Goal: Task Accomplishment & Management: Complete application form

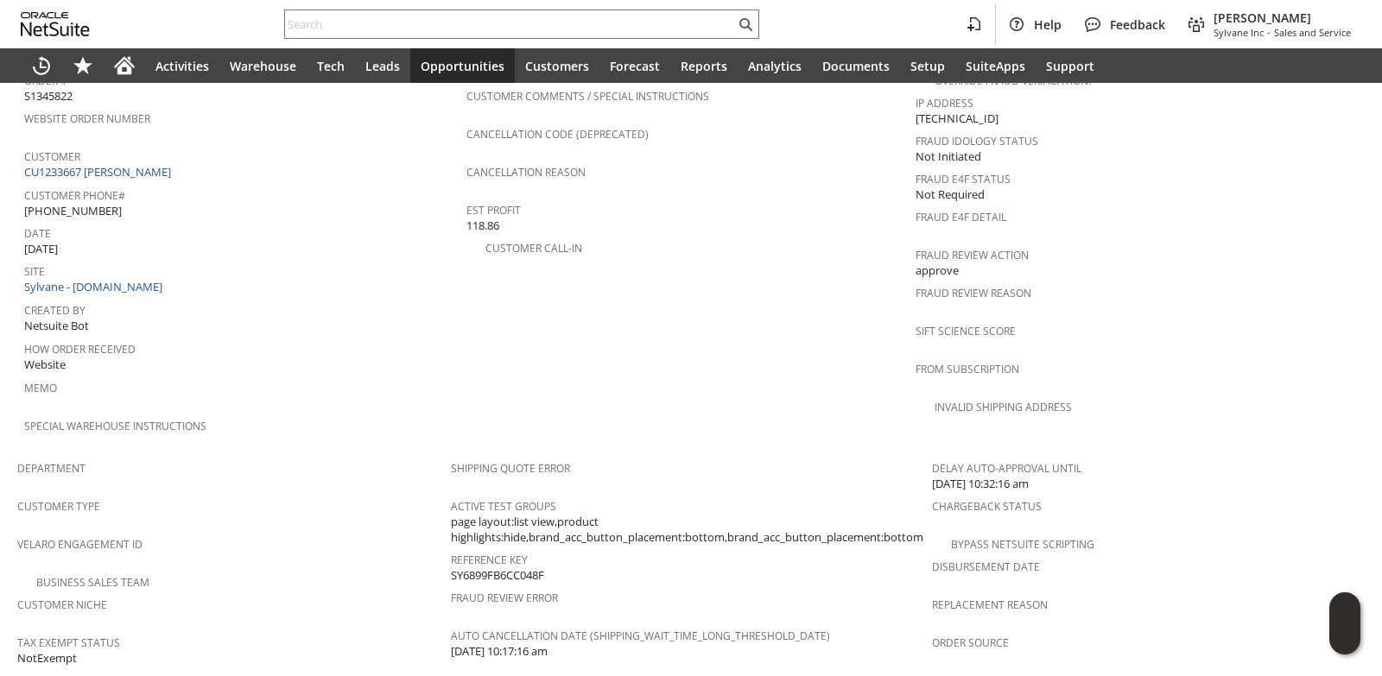
scroll to position [595, 0]
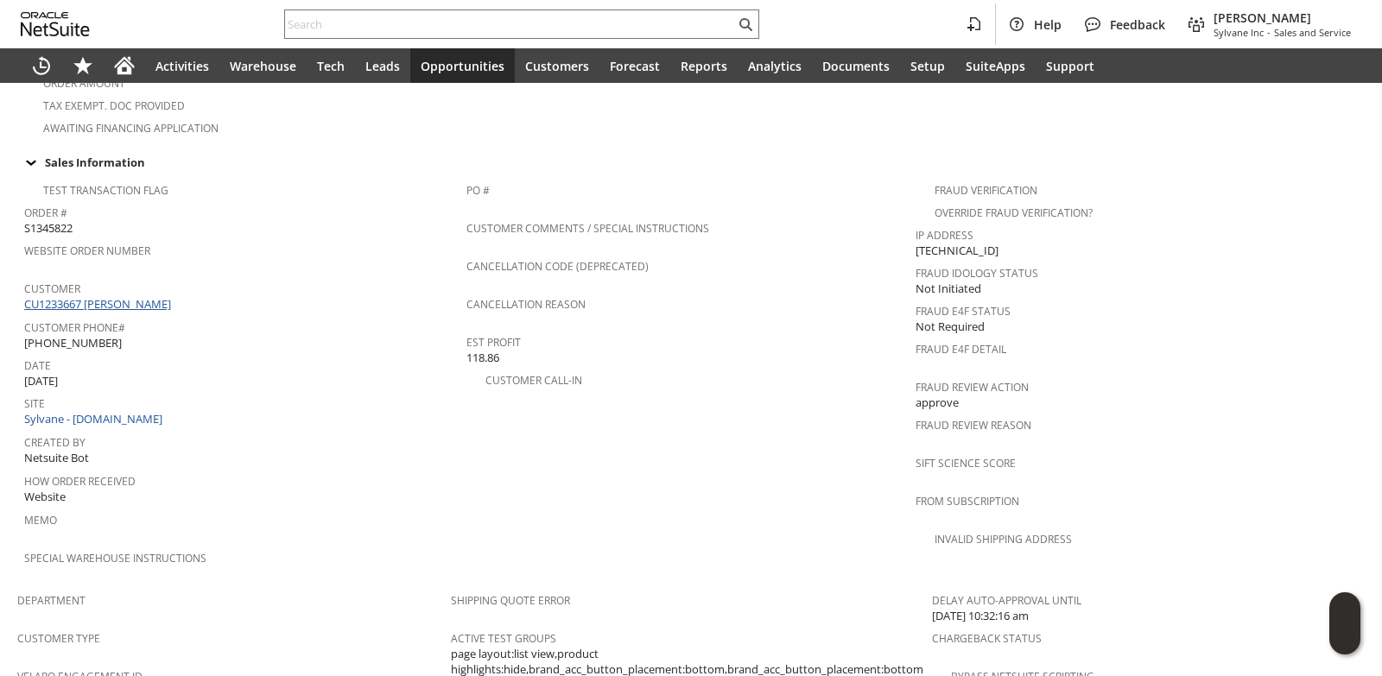
click at [143, 296] on link "CU1233667 Alexandra Lydon" at bounding box center [99, 304] width 151 height 16
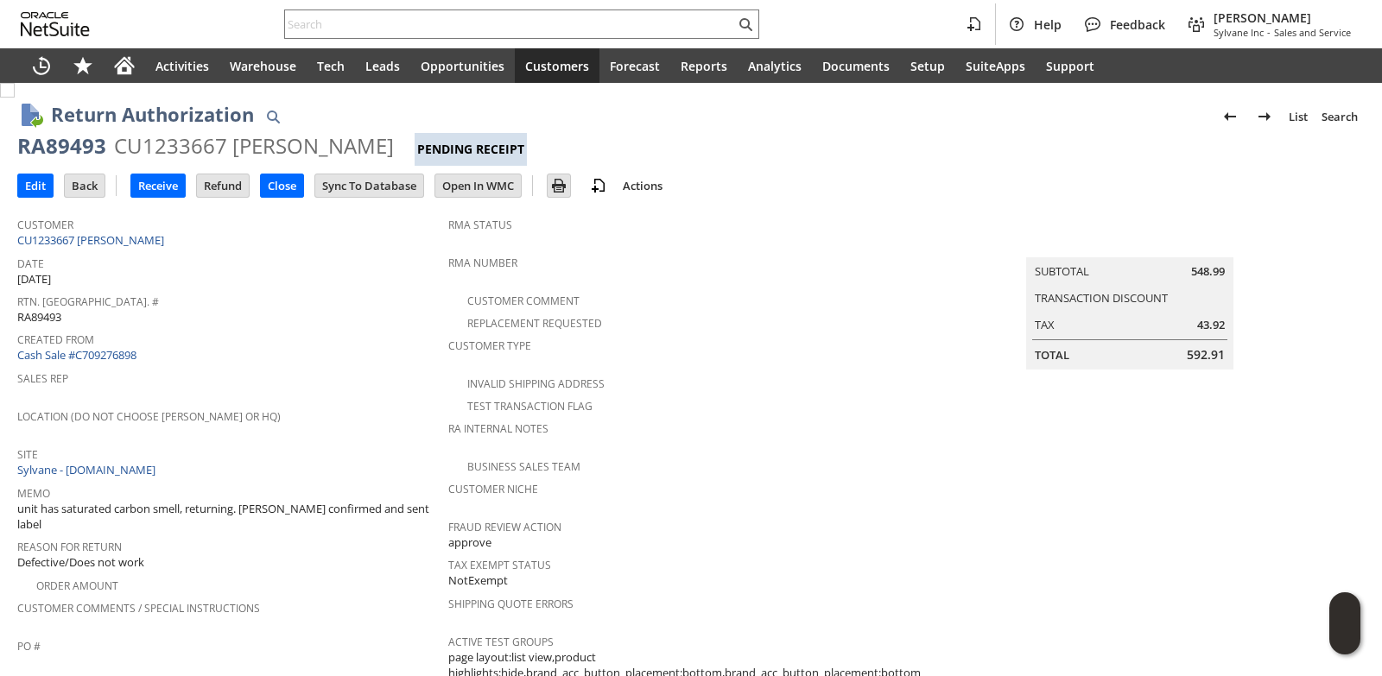
scroll to position [518, 0]
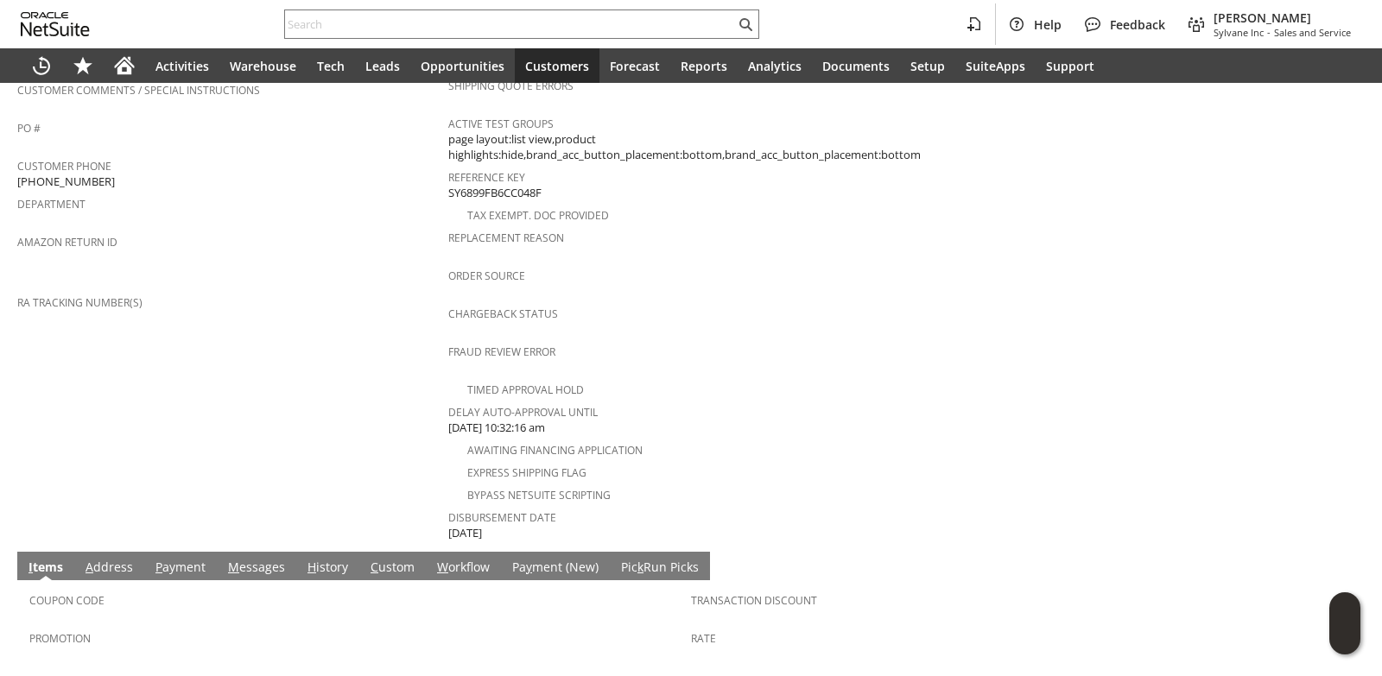
click at [275, 559] on link "M essages" at bounding box center [257, 568] width 66 height 19
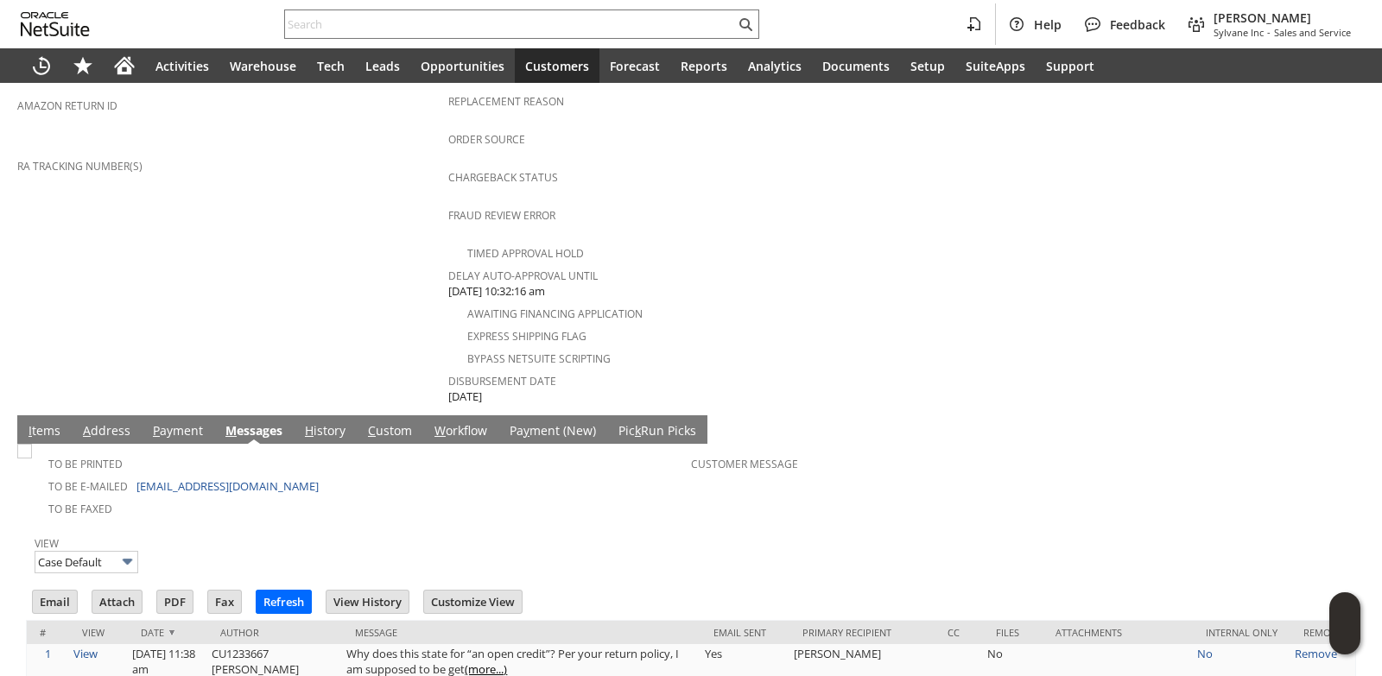
scroll to position [0, 0]
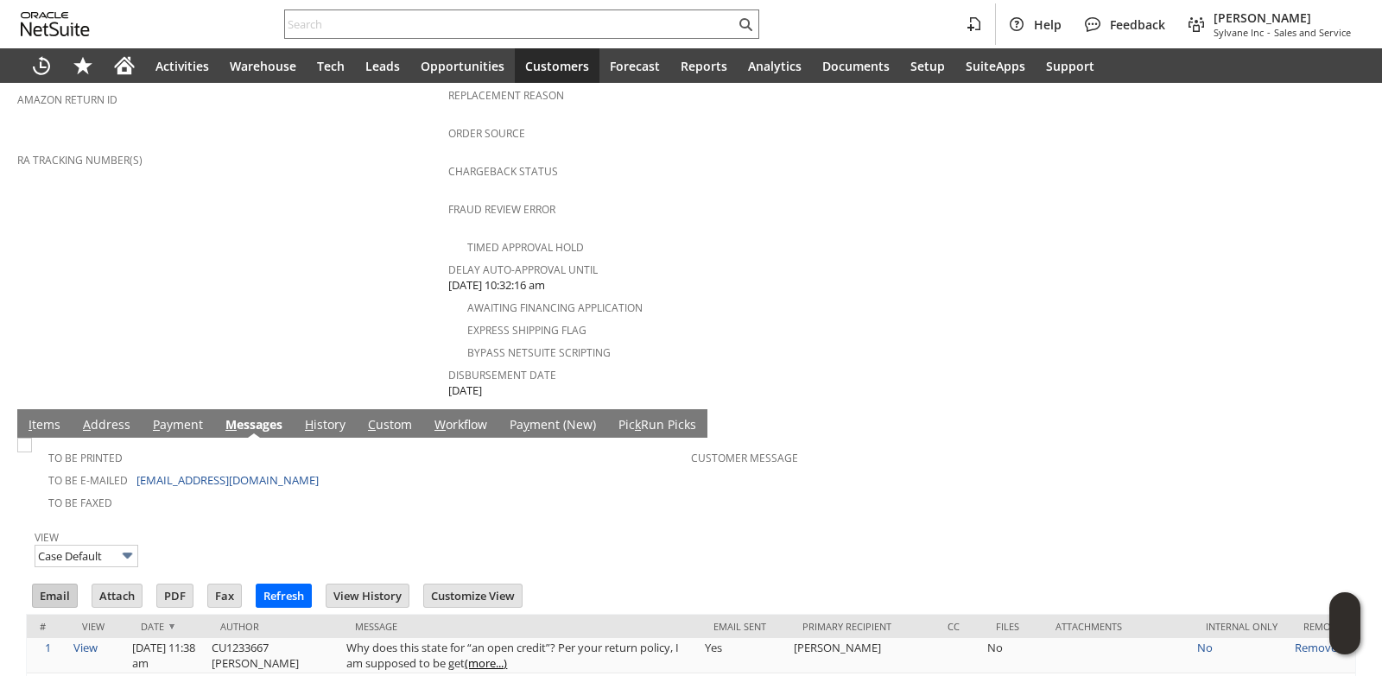
click at [54, 585] on input "Email" at bounding box center [55, 596] width 44 height 22
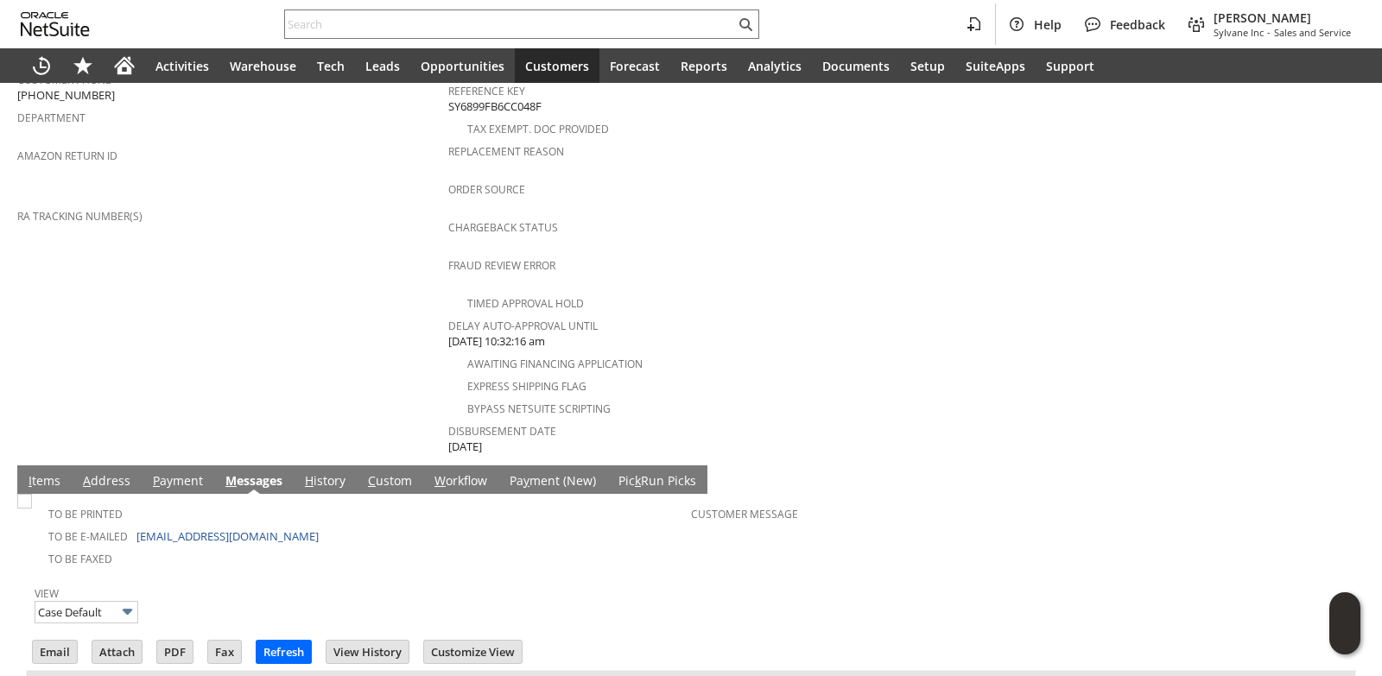
scroll to position [829, 0]
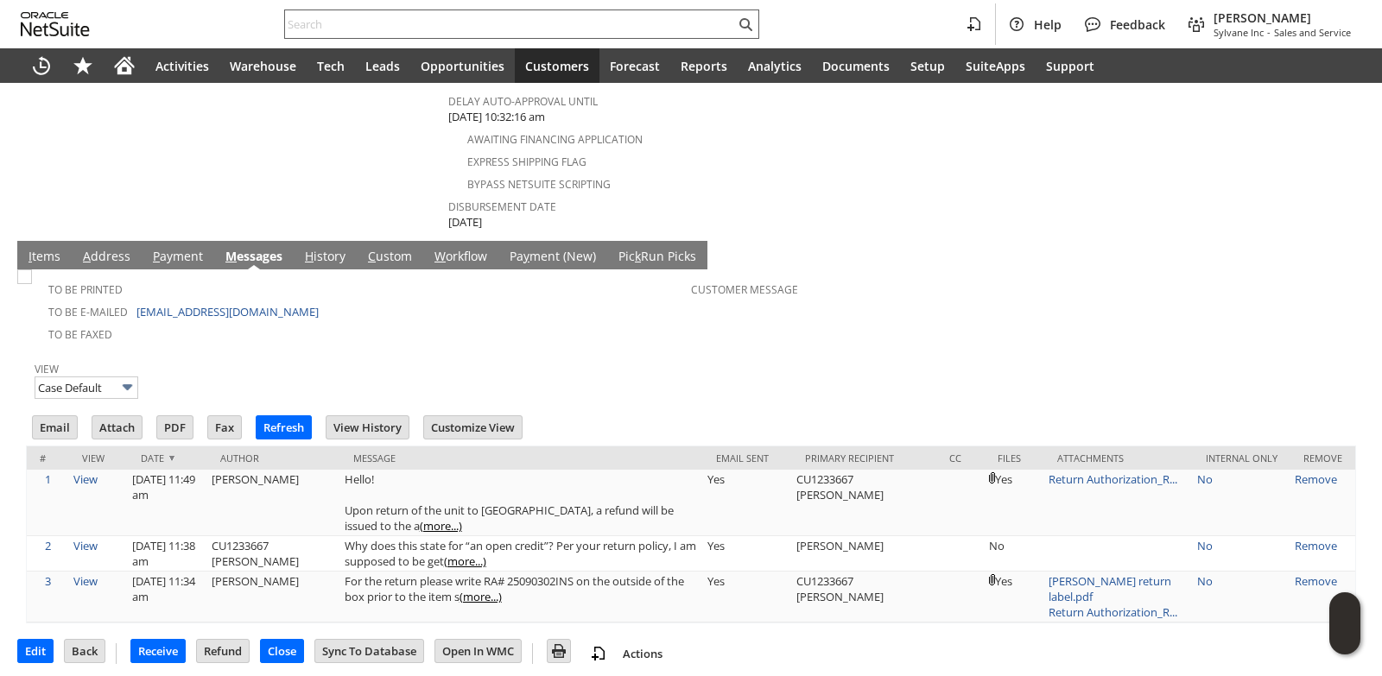
click at [374, 20] on input "text" at bounding box center [510, 24] width 450 height 21
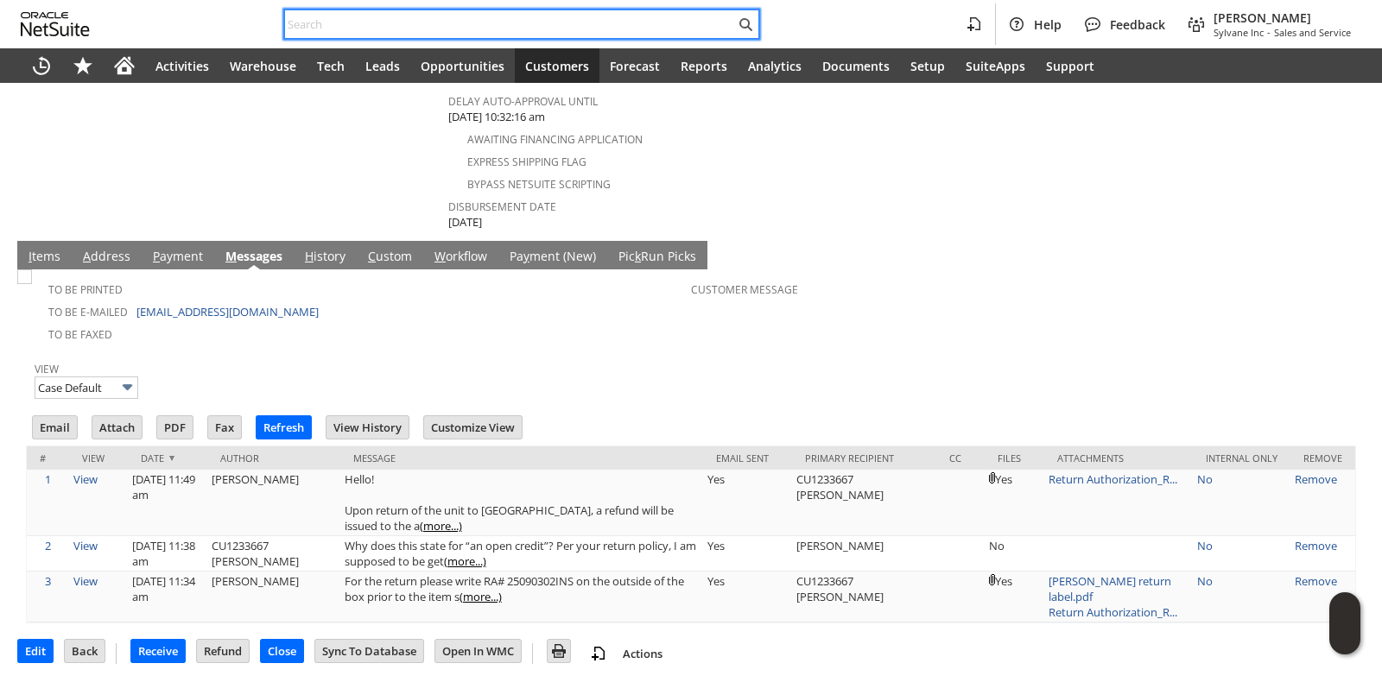
paste input "4084835724"
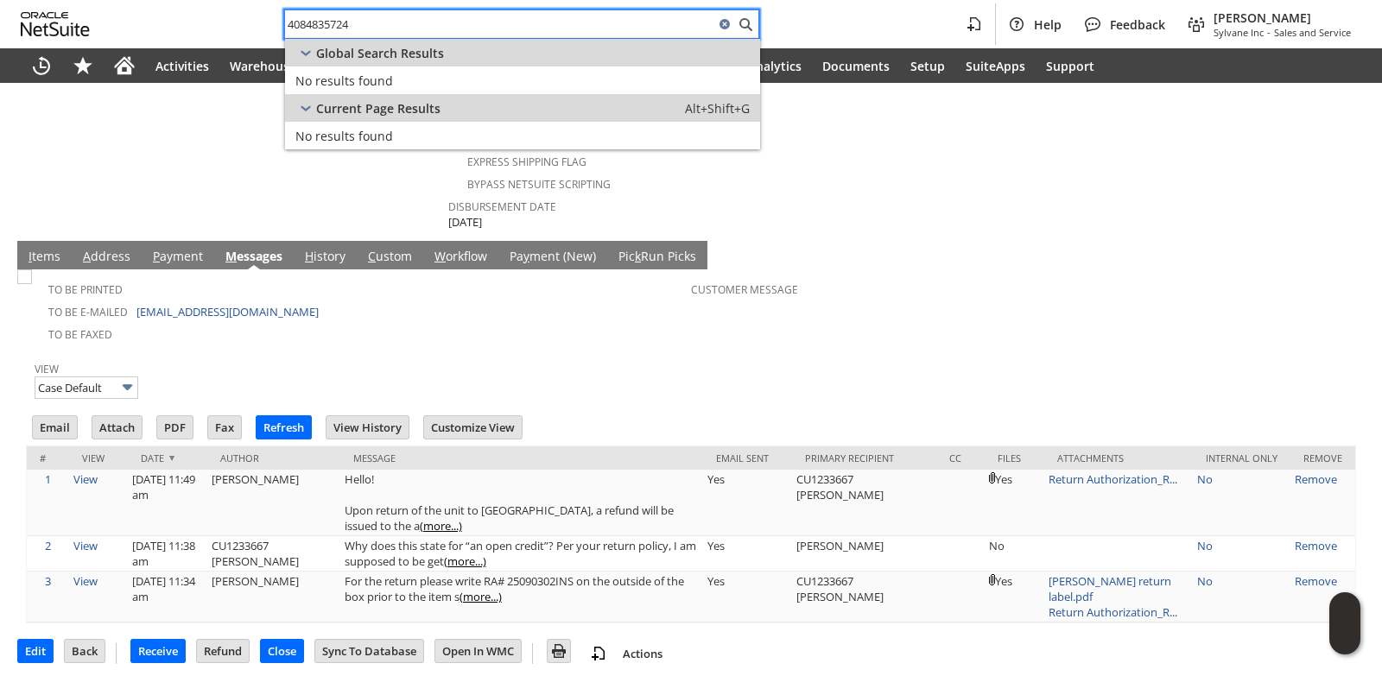
type input "4084835724"
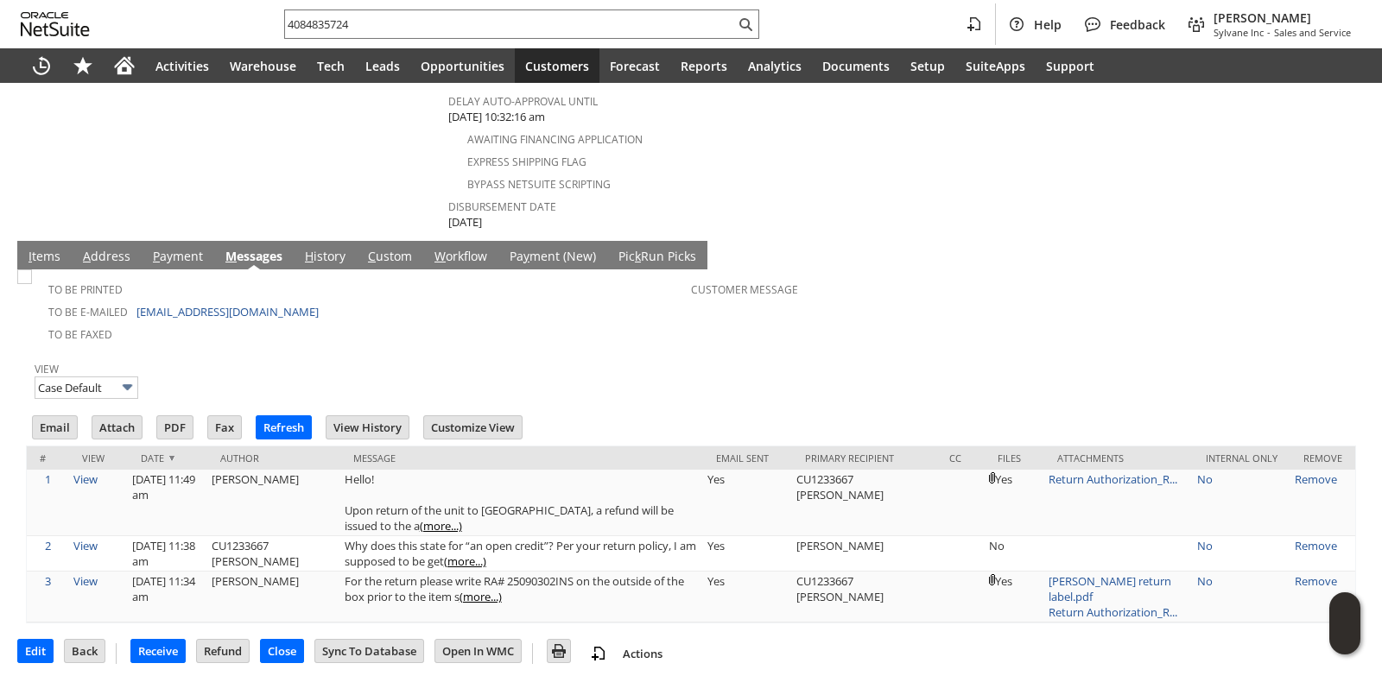
click at [341, 331] on div "To Be Printed To Be E-mailed lorhoward21@gmail.com To Be Faxed Customer Message…" at bounding box center [691, 446] width 1330 height 354
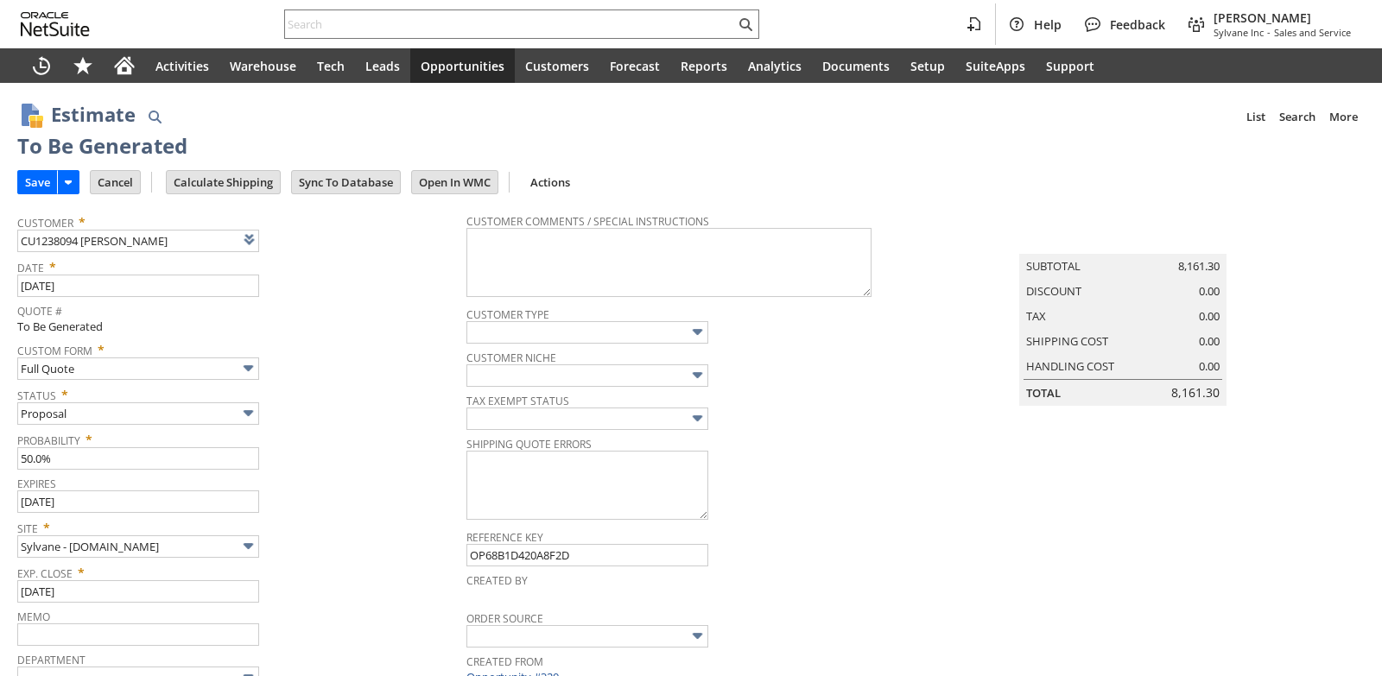
type input "Intelligent Recommendations¹⁰"
type input "Add"
type input "Copy Previous"
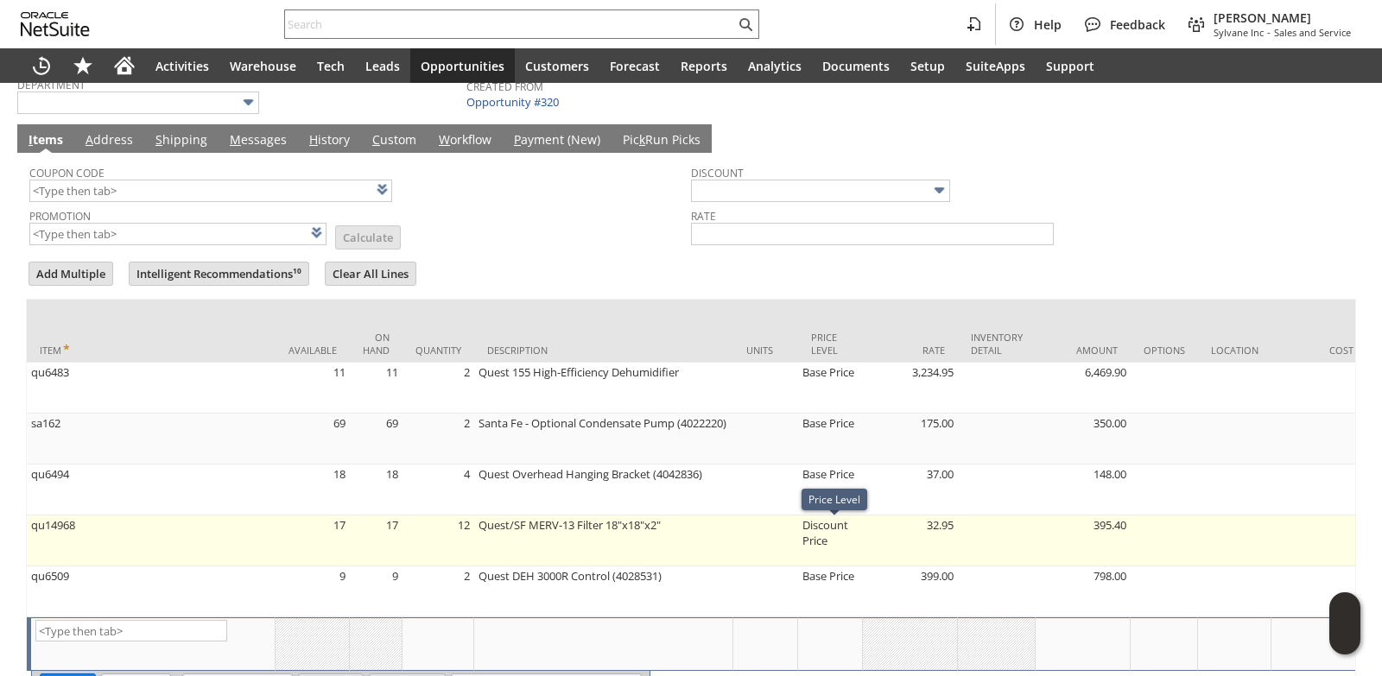
click at [829, 541] on td "Discount Price" at bounding box center [830, 541] width 65 height 51
type input "Disco...rice"
type input "qu14968"
type input "OK"
type input "Make Copy"
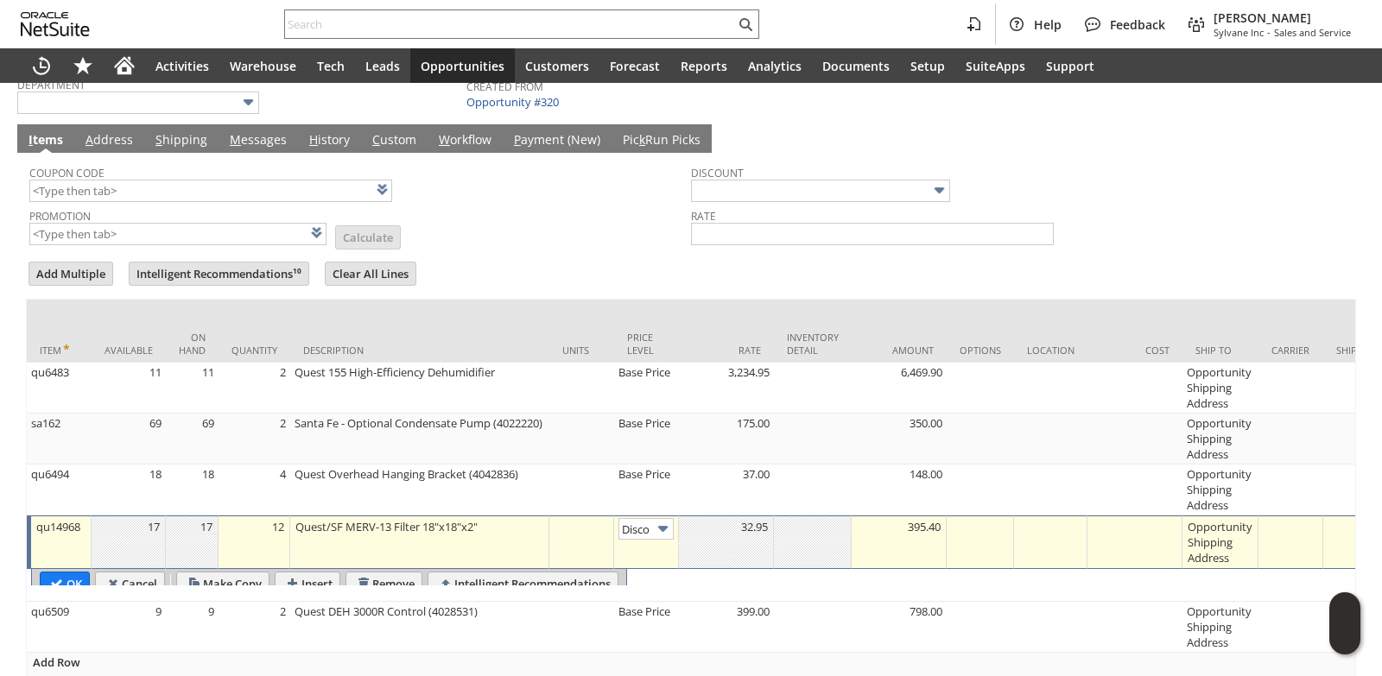
scroll to position [0, 28]
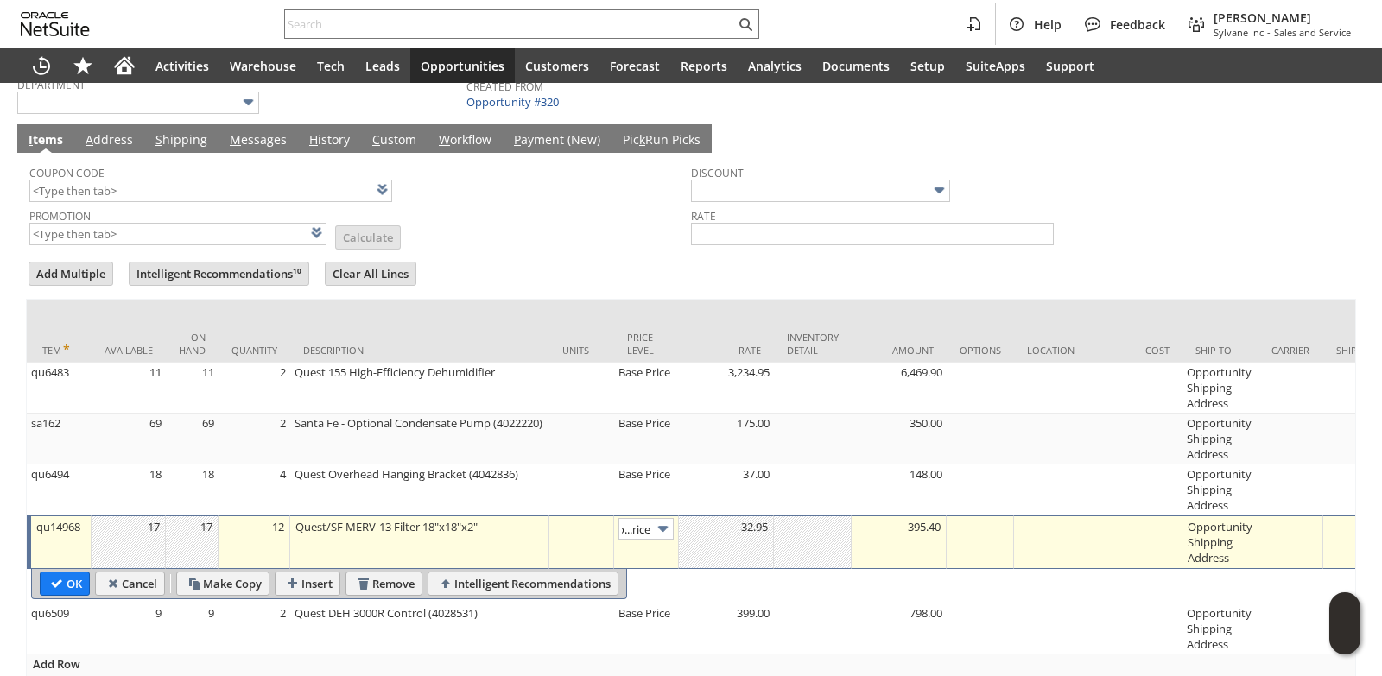
click at [653, 536] on img at bounding box center [663, 529] width 20 height 20
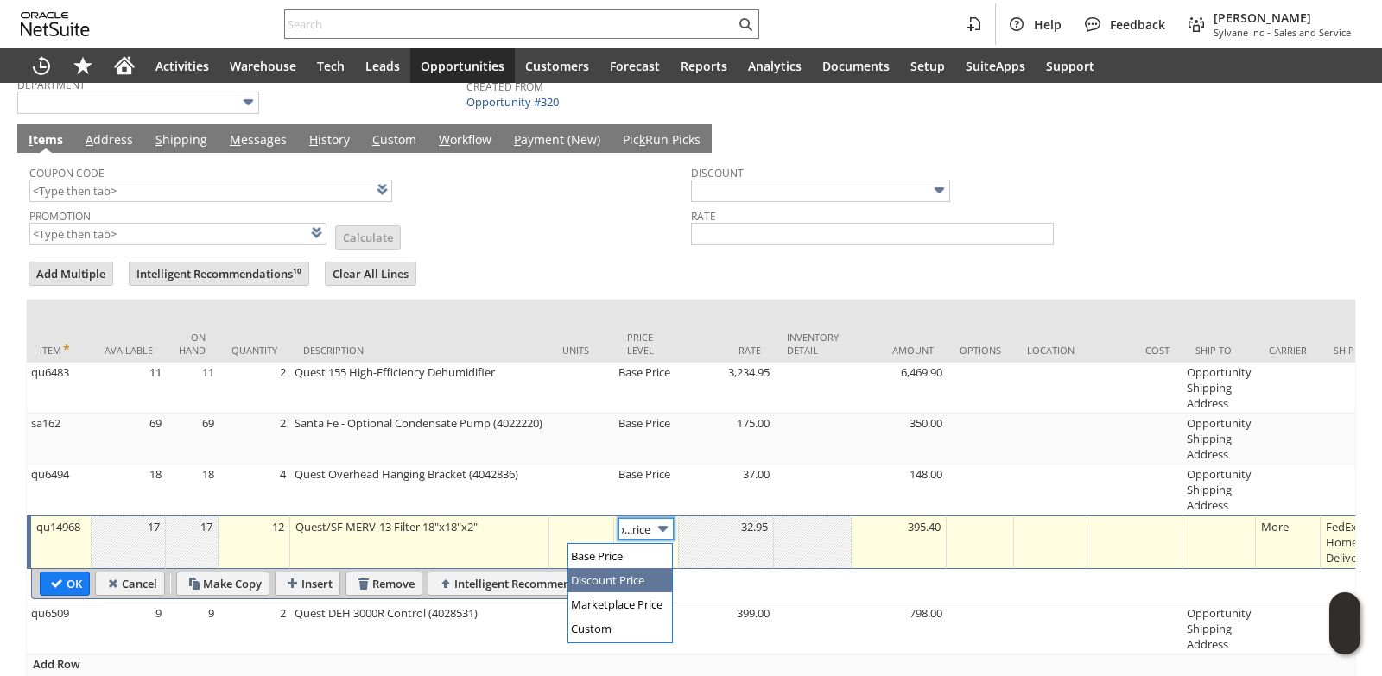
scroll to position [0, 0]
type input "Base Price"
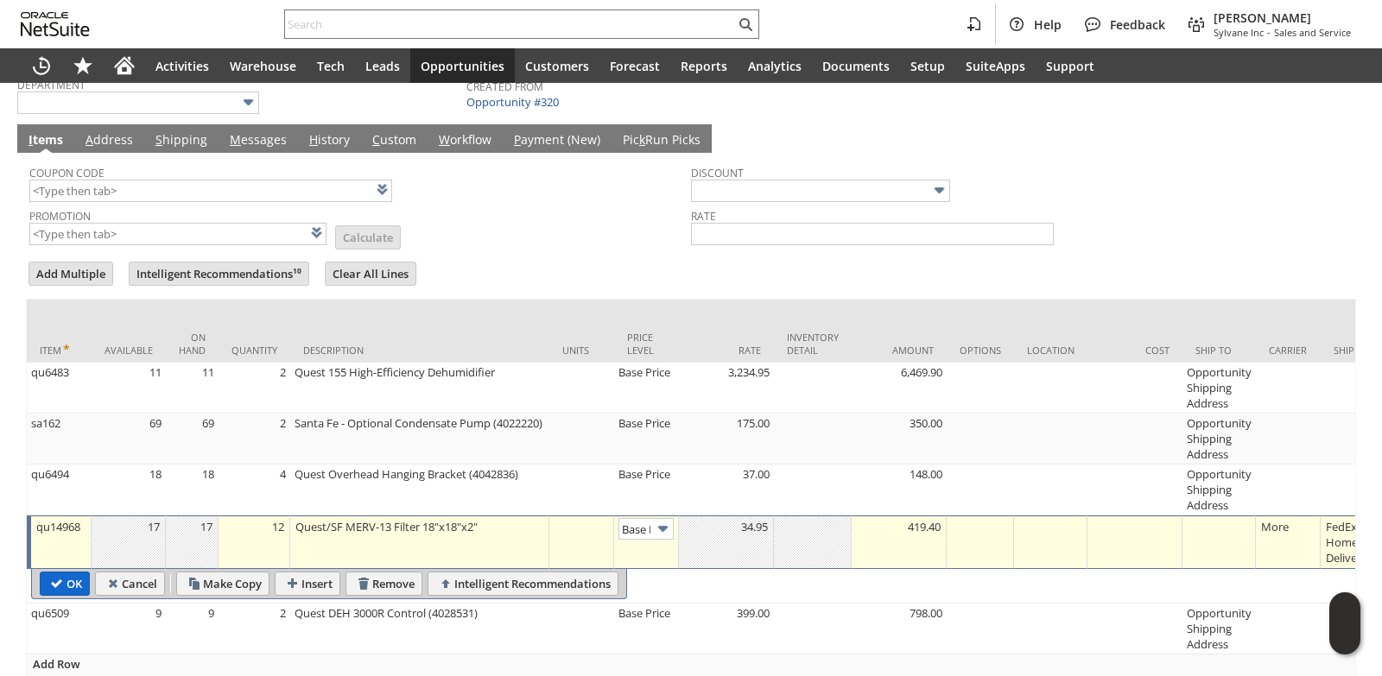
click at [58, 586] on input "OK" at bounding box center [65, 584] width 48 height 22
type input "Add"
type input "Copy Previous"
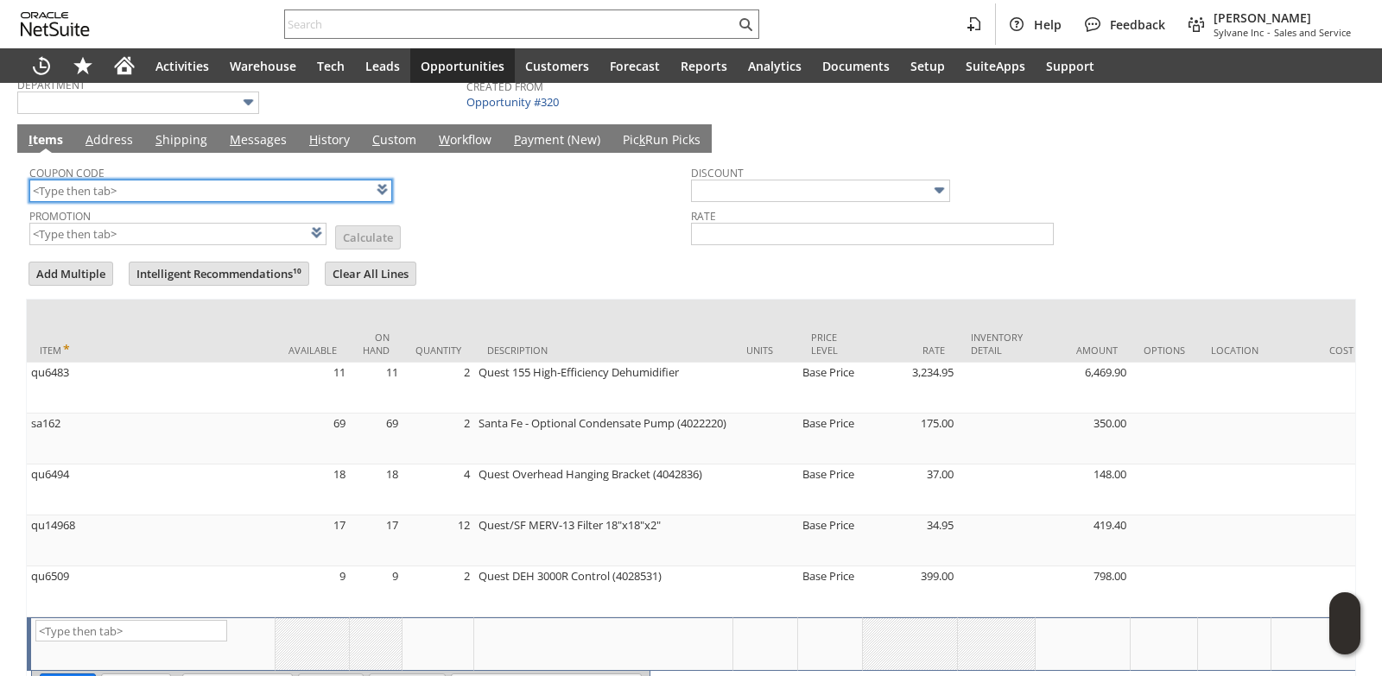
click at [174, 193] on input "text" at bounding box center [210, 191] width 363 height 22
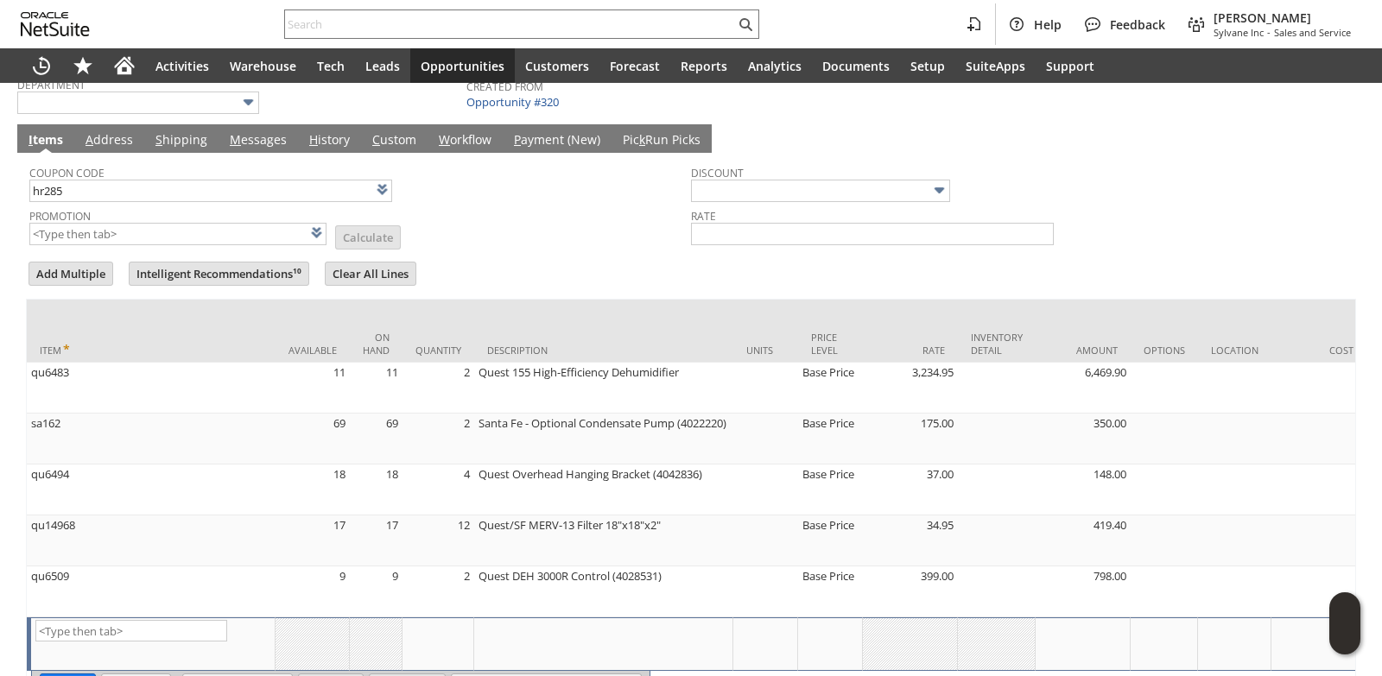
click at [511, 247] on td "Promotion List Calculate" at bounding box center [360, 225] width 662 height 43
type input "HR285"
type input "Promo Code"
type input "-10.0%"
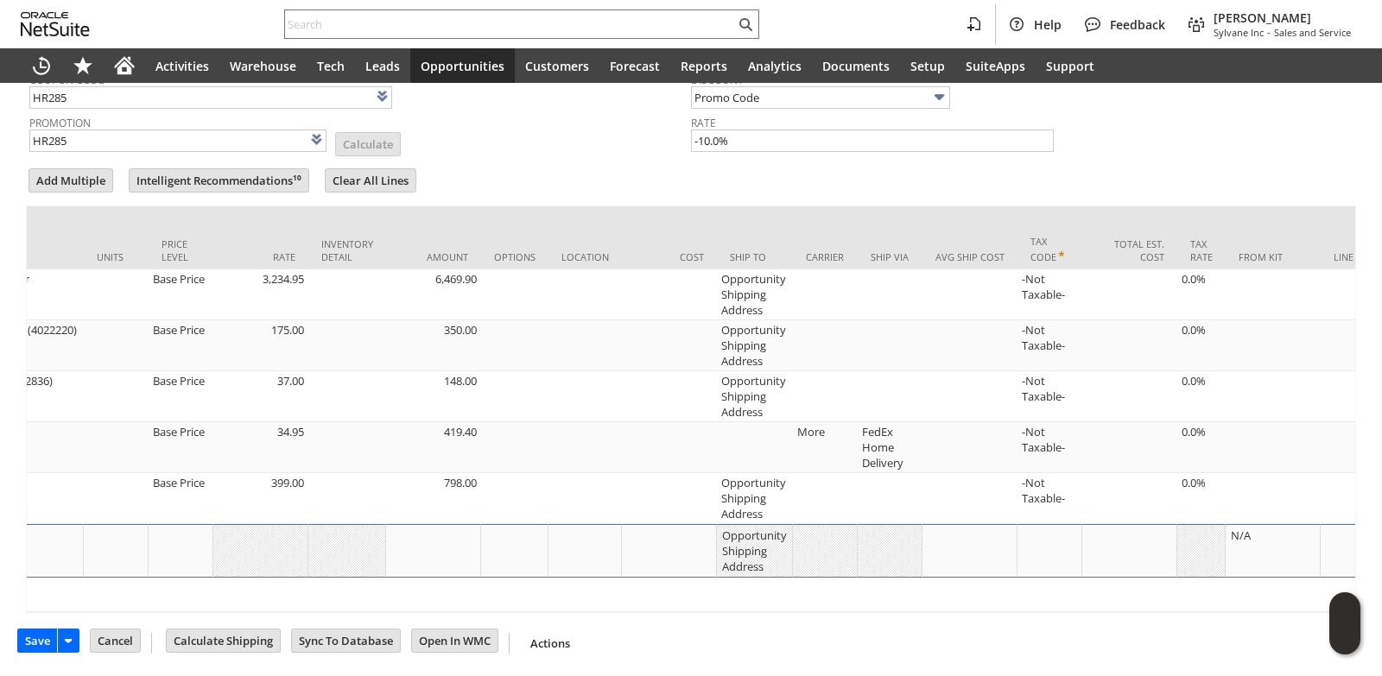
scroll to position [0, 713]
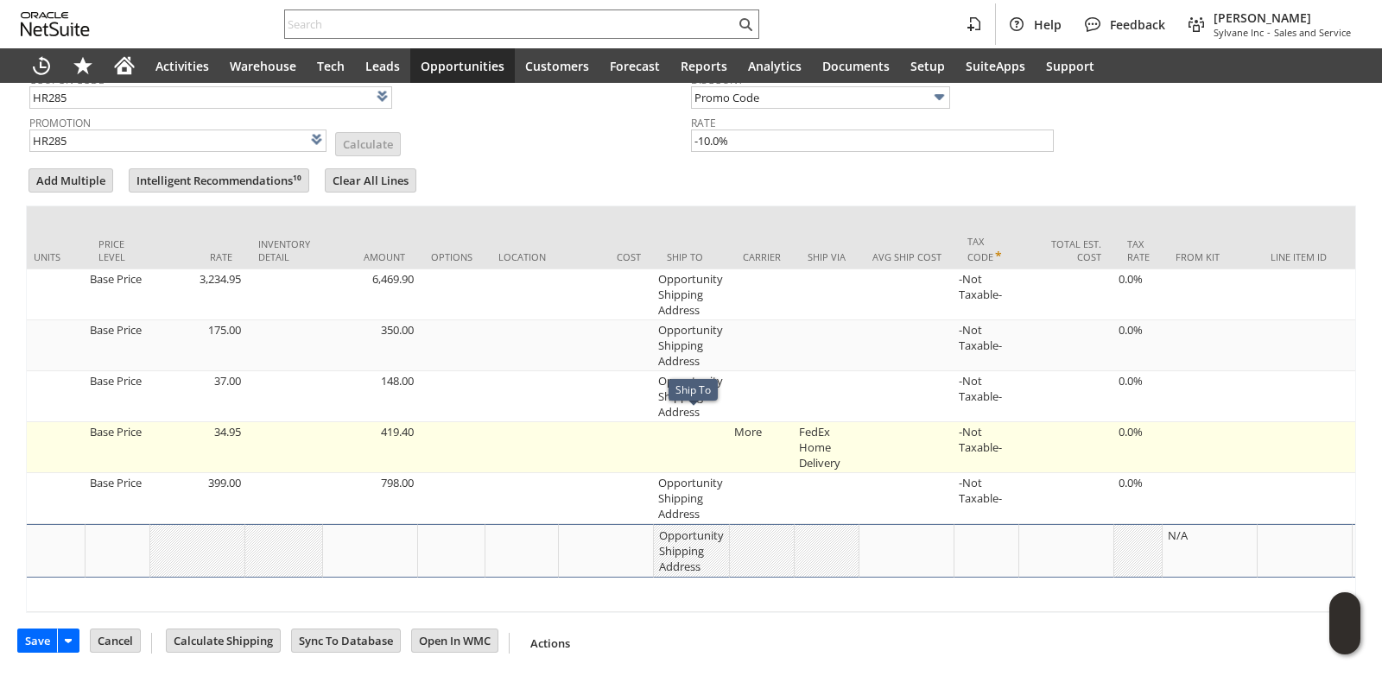
click at [689, 439] on td at bounding box center [692, 447] width 76 height 51
type input "OK"
type input "Make Copy"
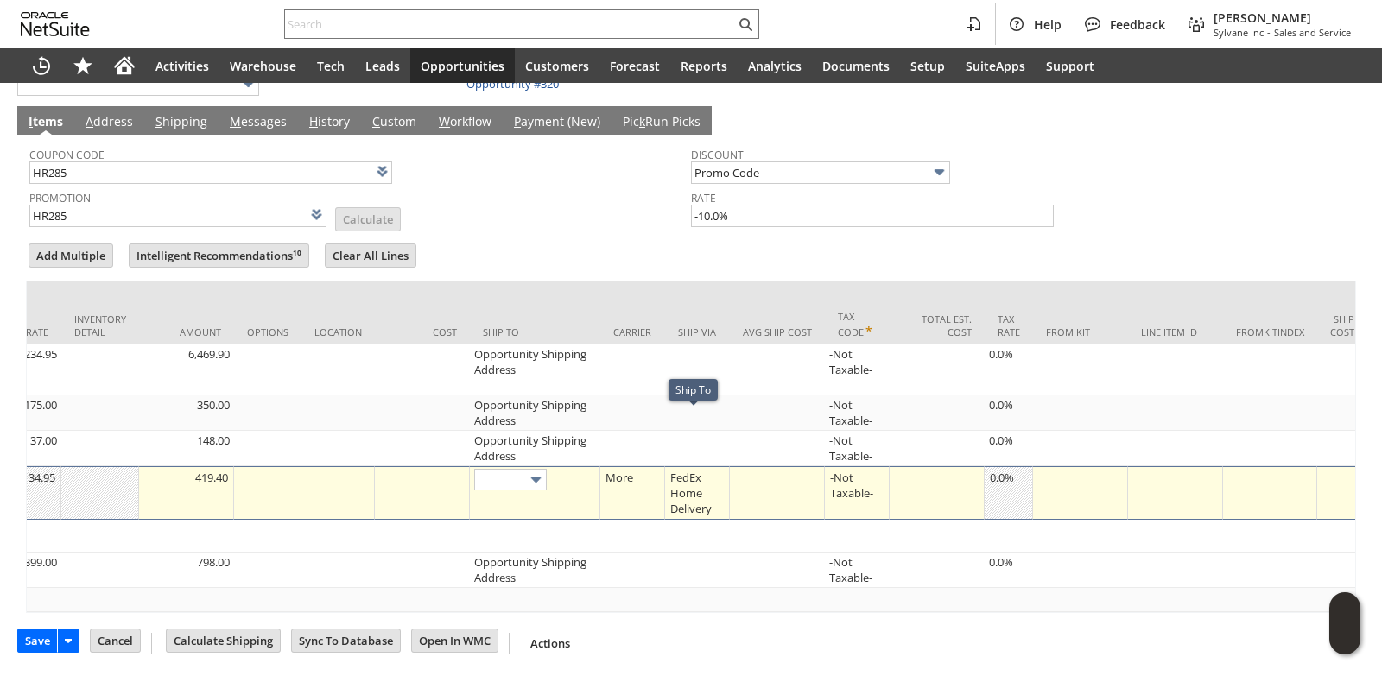
scroll to position [610, 0]
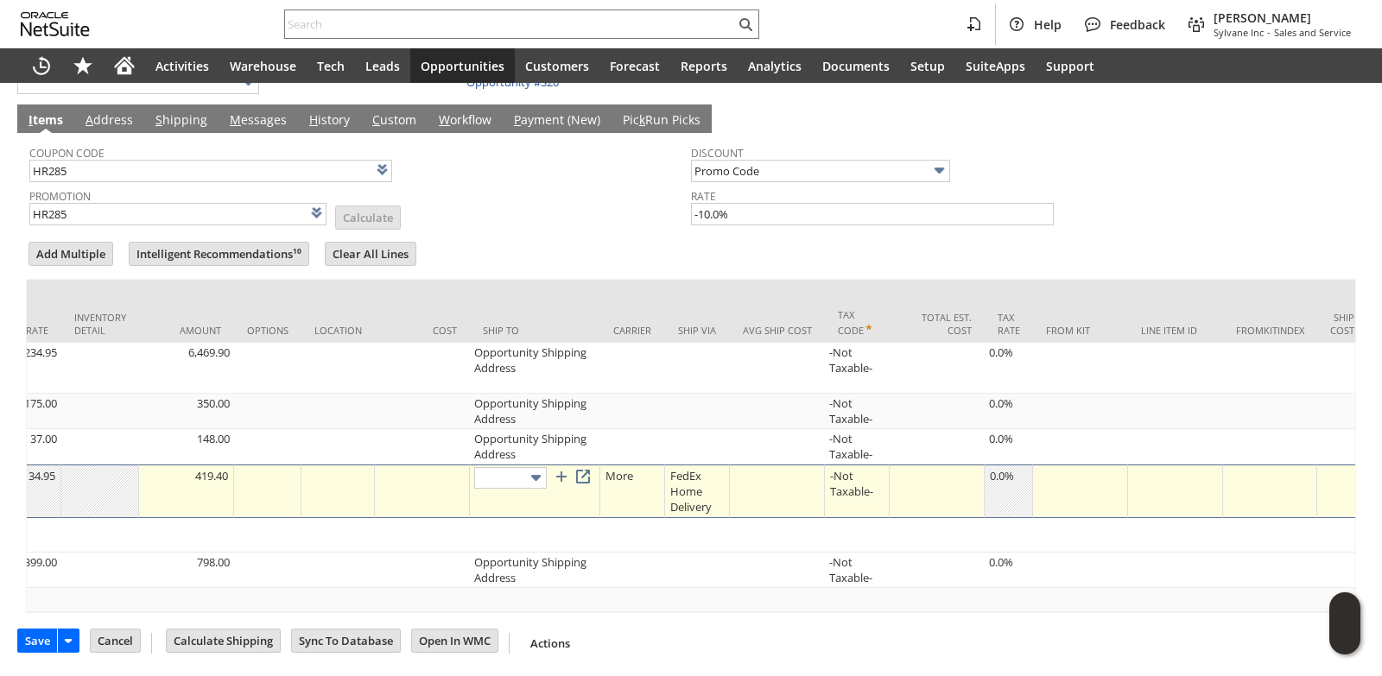
click at [532, 470] on img at bounding box center [536, 478] width 20 height 20
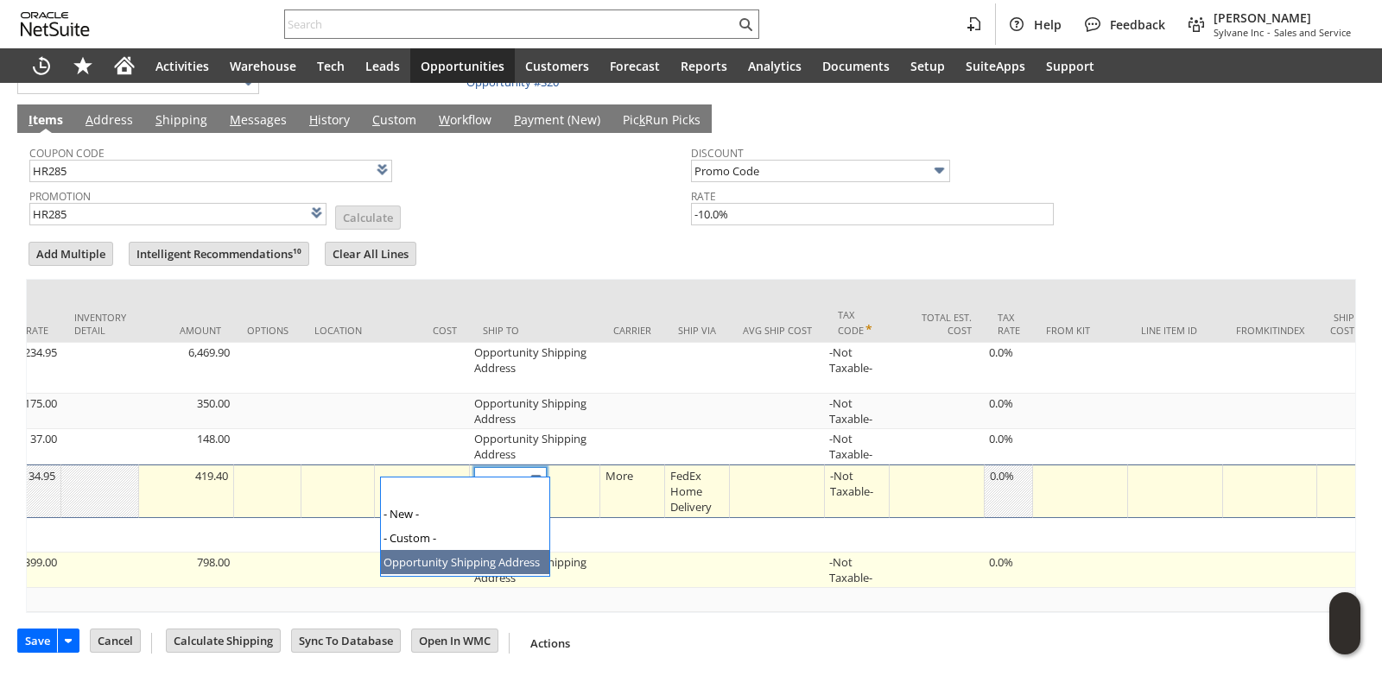
type input "Opportunity Shipping Address"
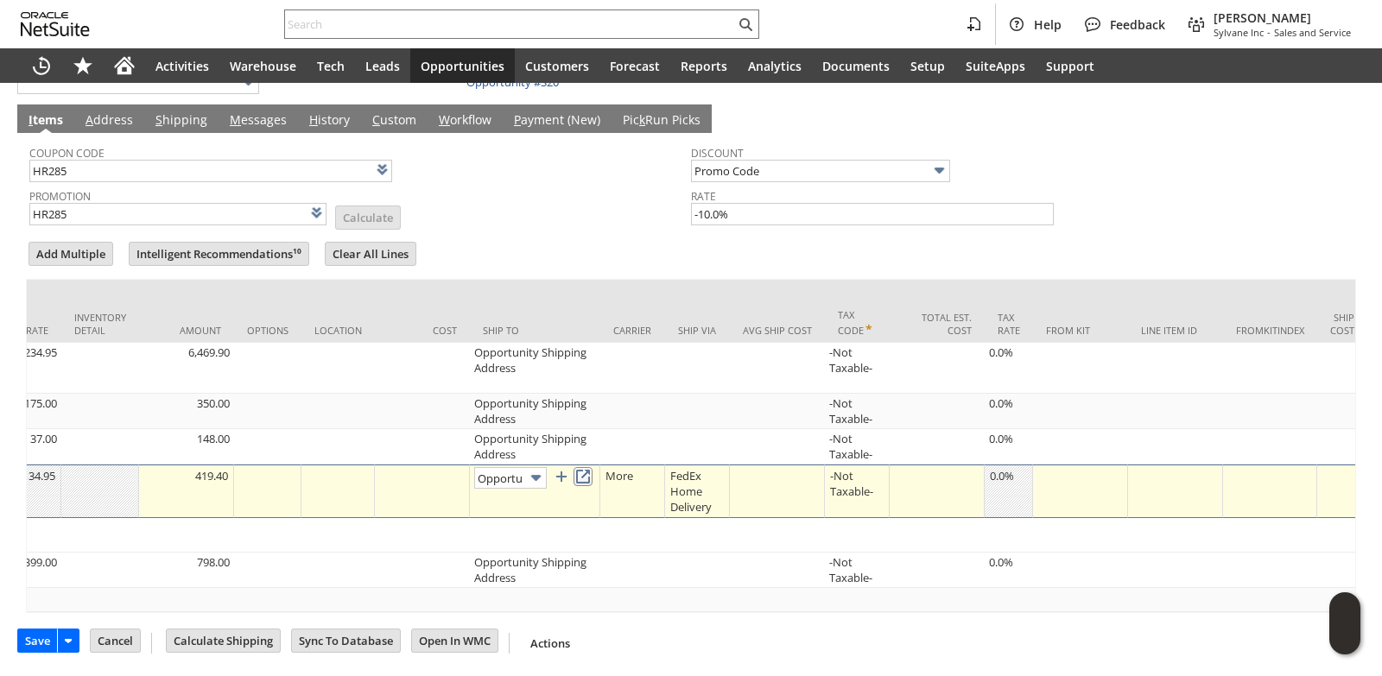
click at [588, 467] on link at bounding box center [583, 476] width 19 height 19
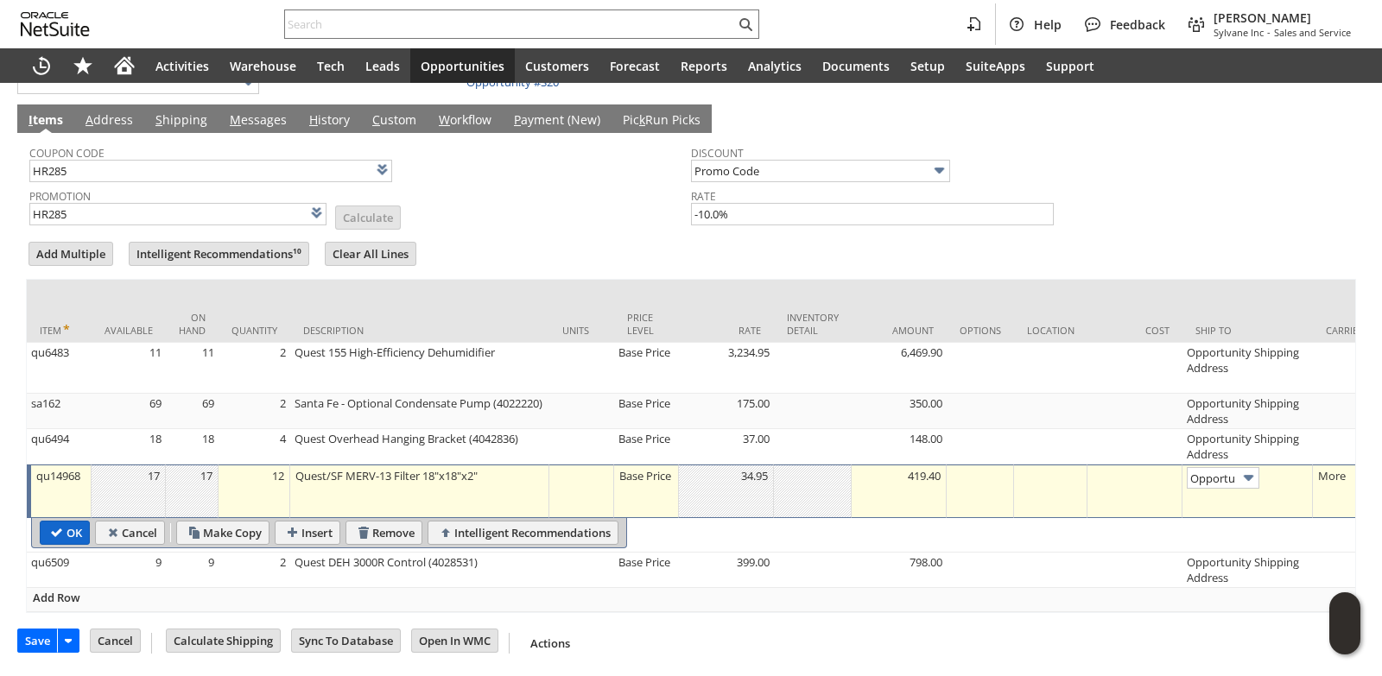
click at [70, 523] on input "OK" at bounding box center [65, 533] width 48 height 22
type input "Add"
type input "Copy Previous"
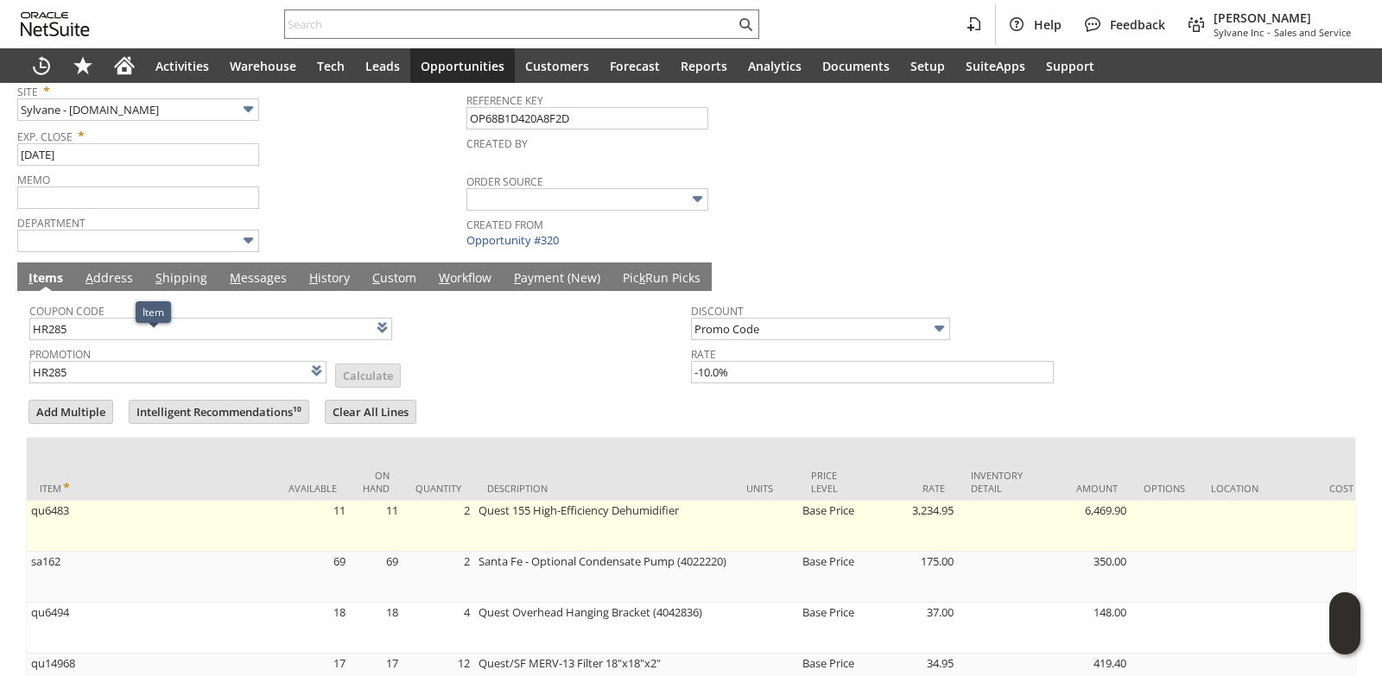
scroll to position [351, 0]
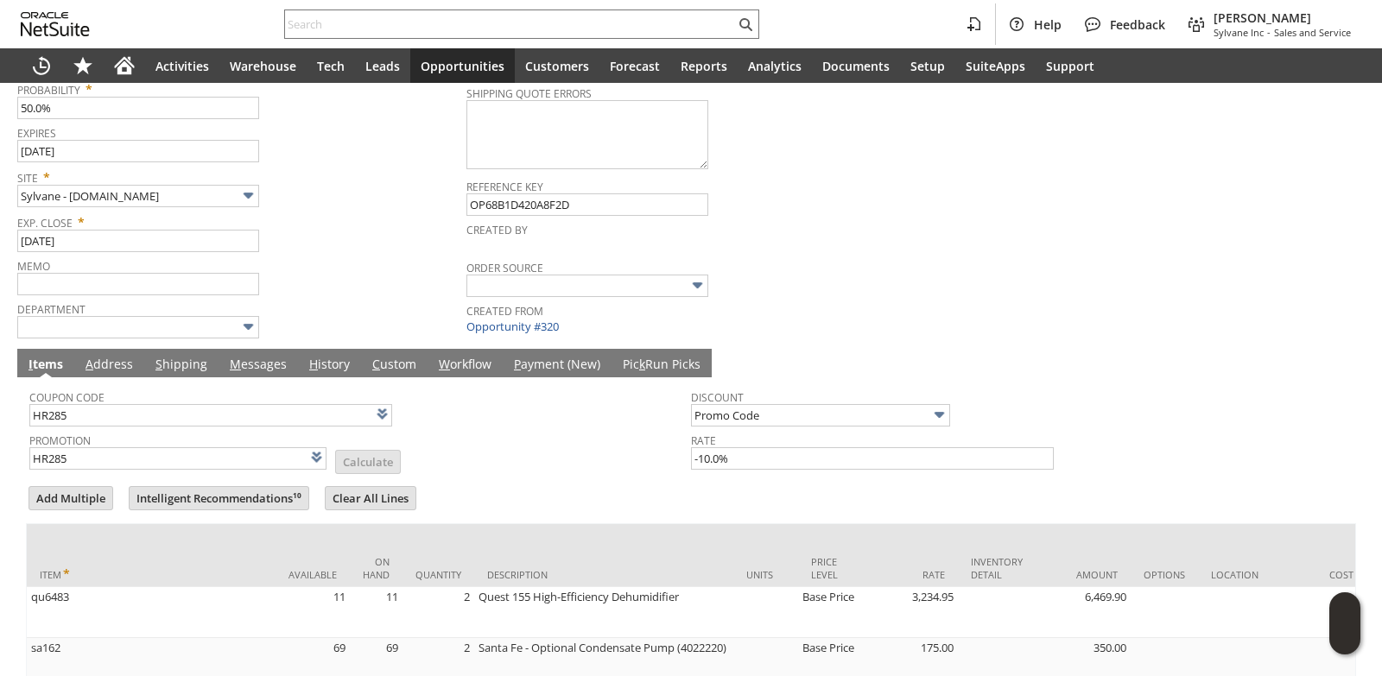
click at [262, 371] on link "M essages" at bounding box center [258, 365] width 66 height 19
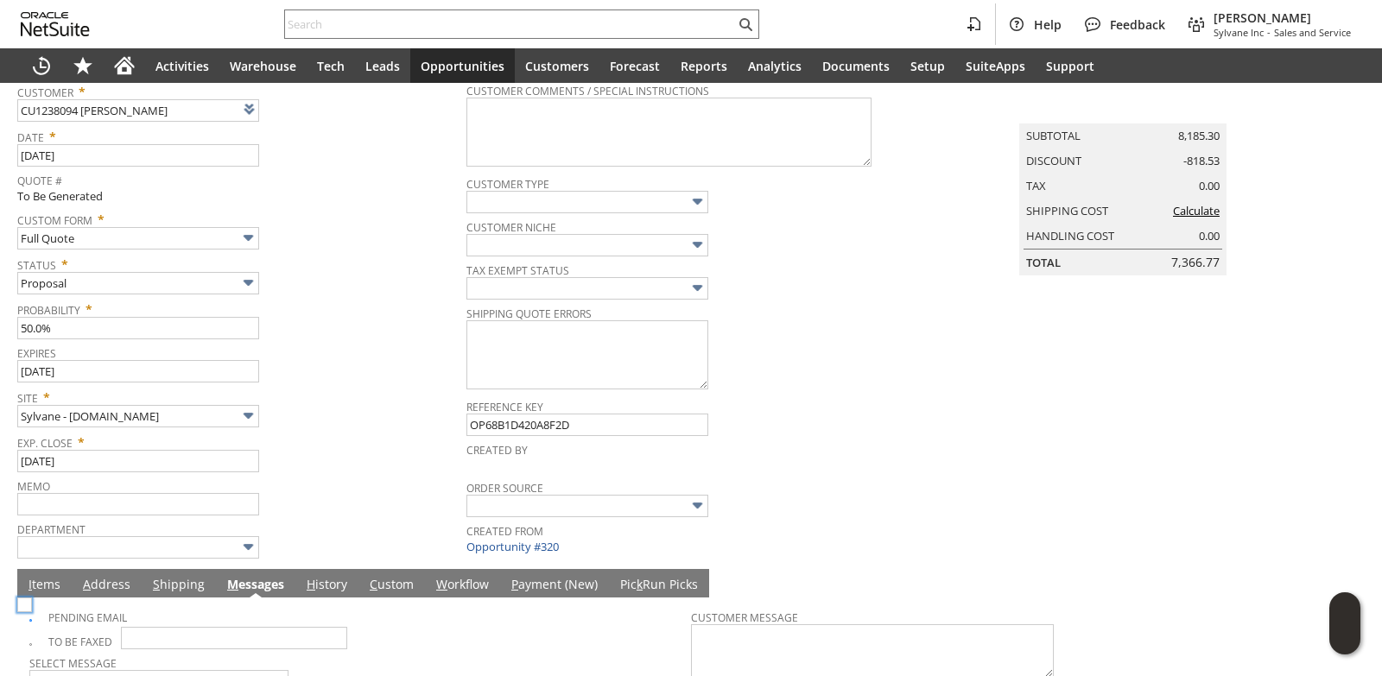
scroll to position [0, 0]
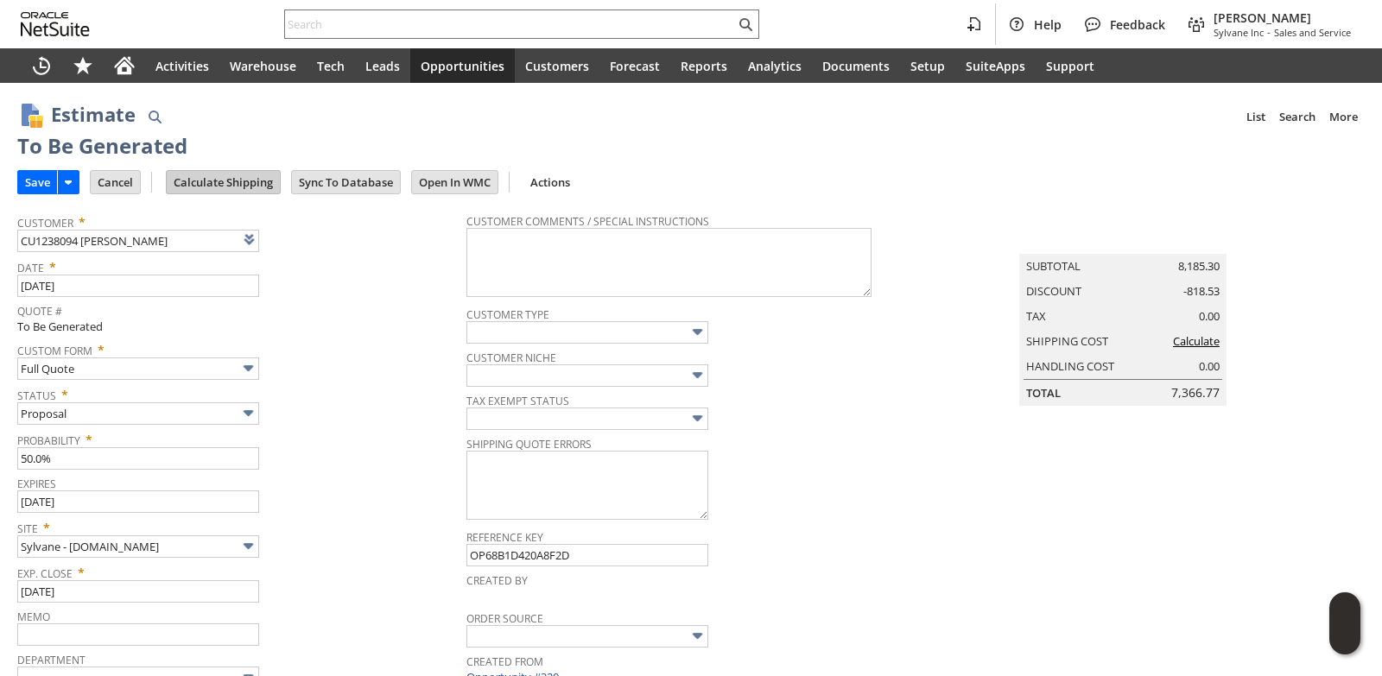
click at [232, 180] on input "Calculate Shipping" at bounding box center [223, 182] width 113 height 22
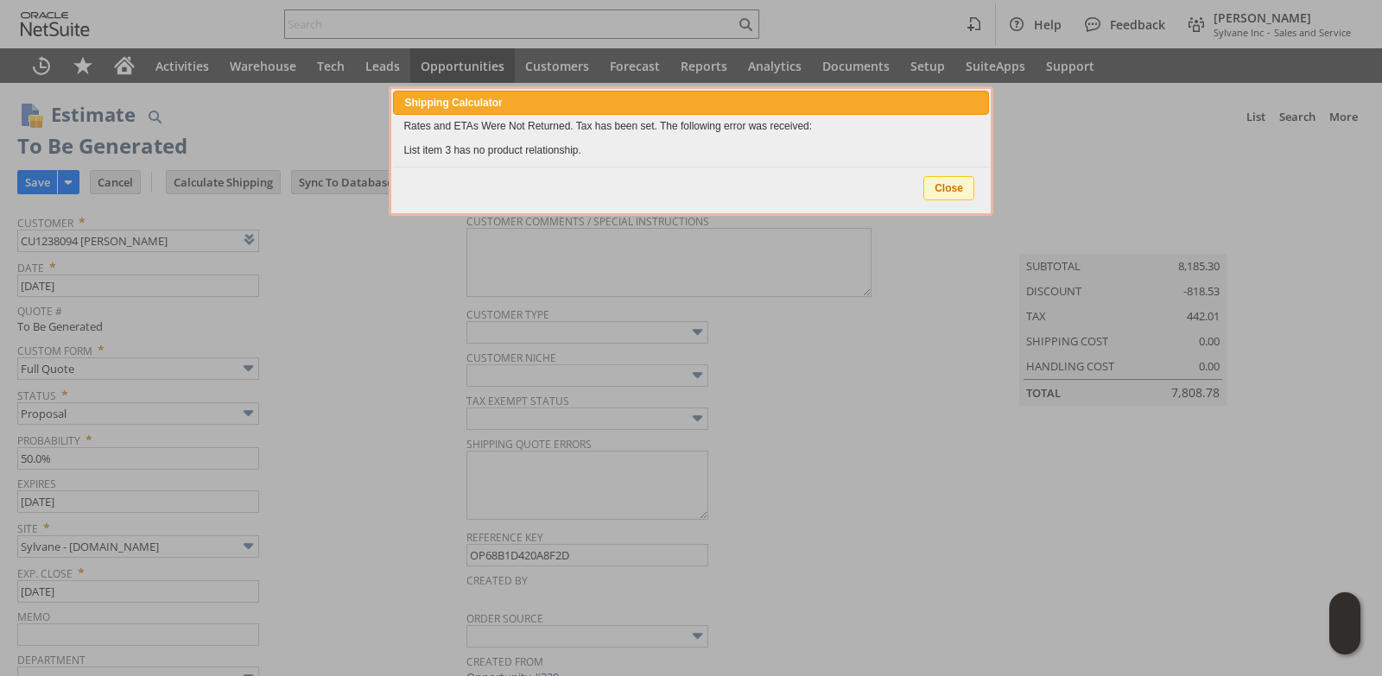
type input "NotExempt"
click at [960, 184] on span "Close" at bounding box center [948, 188] width 49 height 22
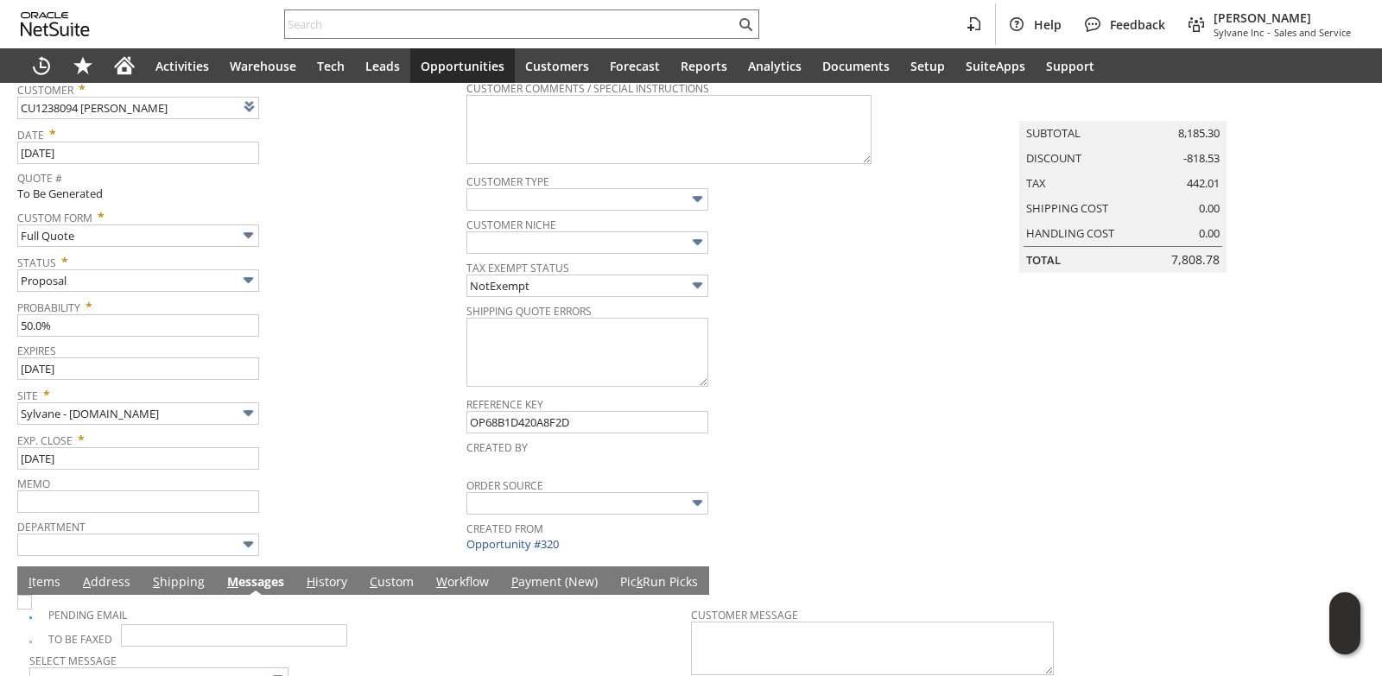
scroll to position [218, 0]
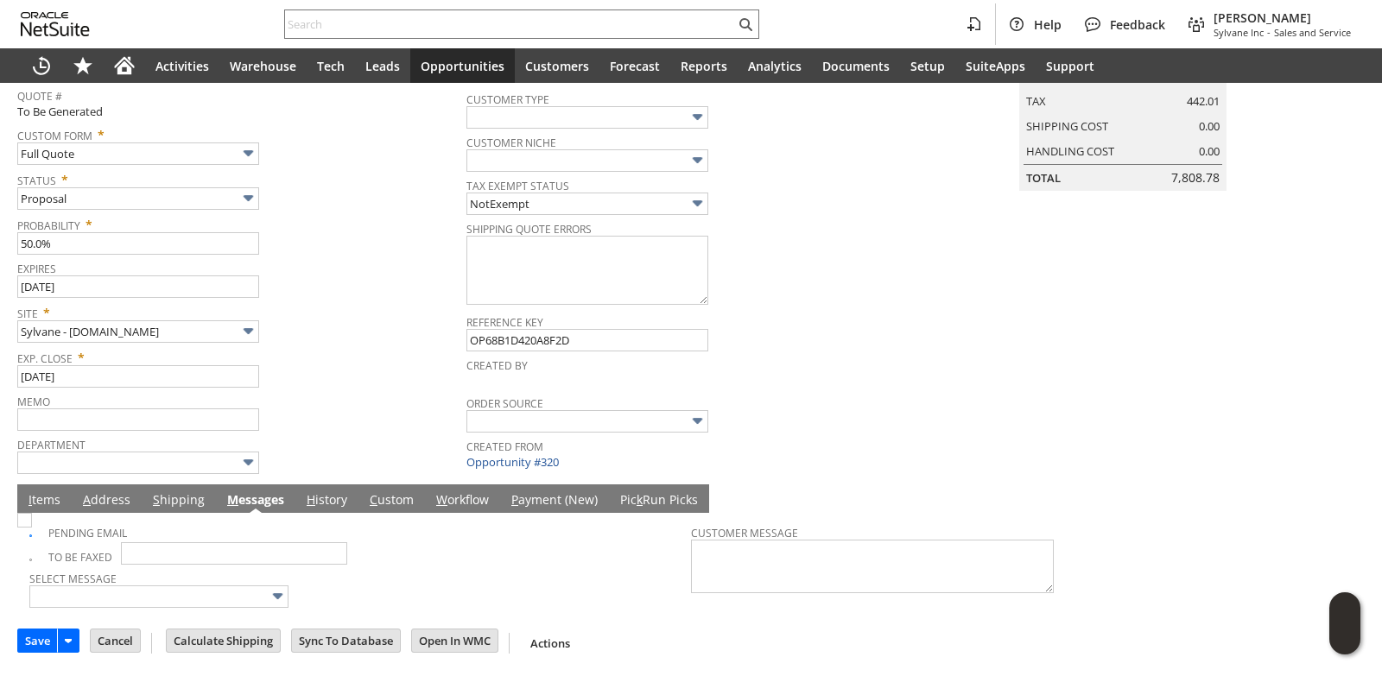
click at [51, 499] on link "I tems" at bounding box center [44, 500] width 41 height 19
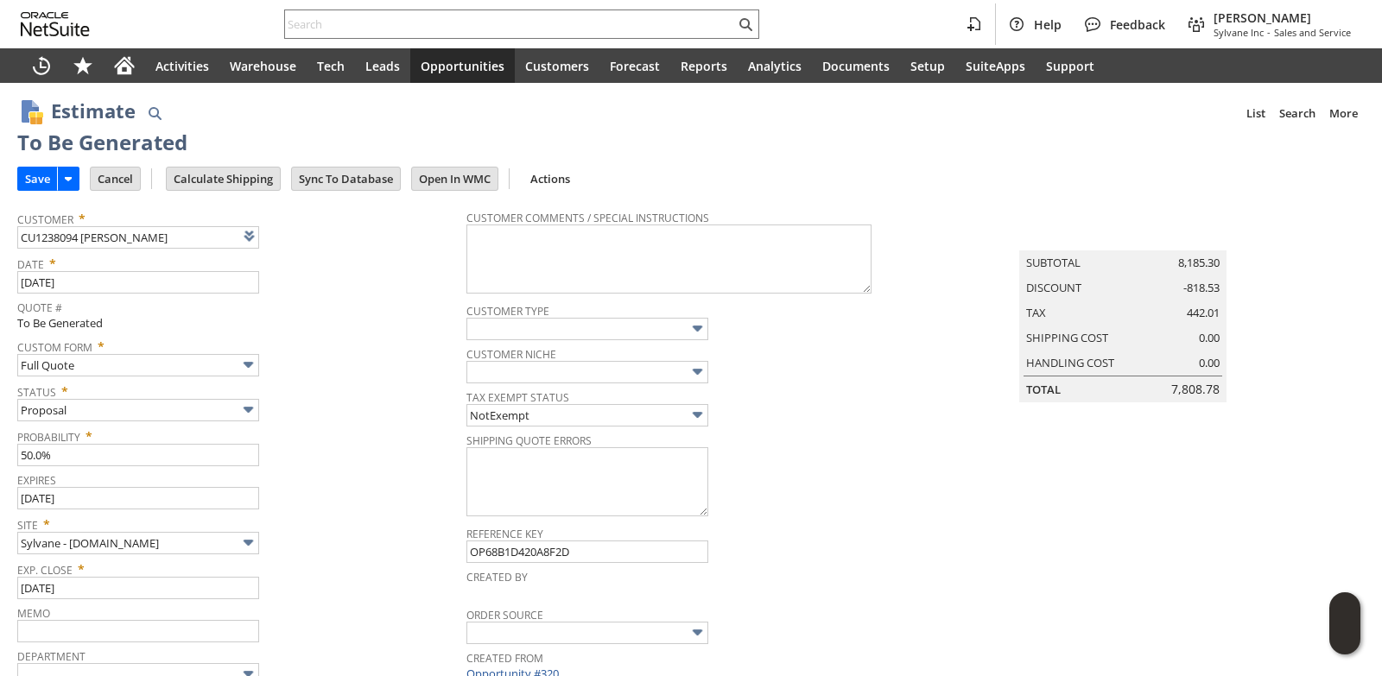
scroll to position [0, 0]
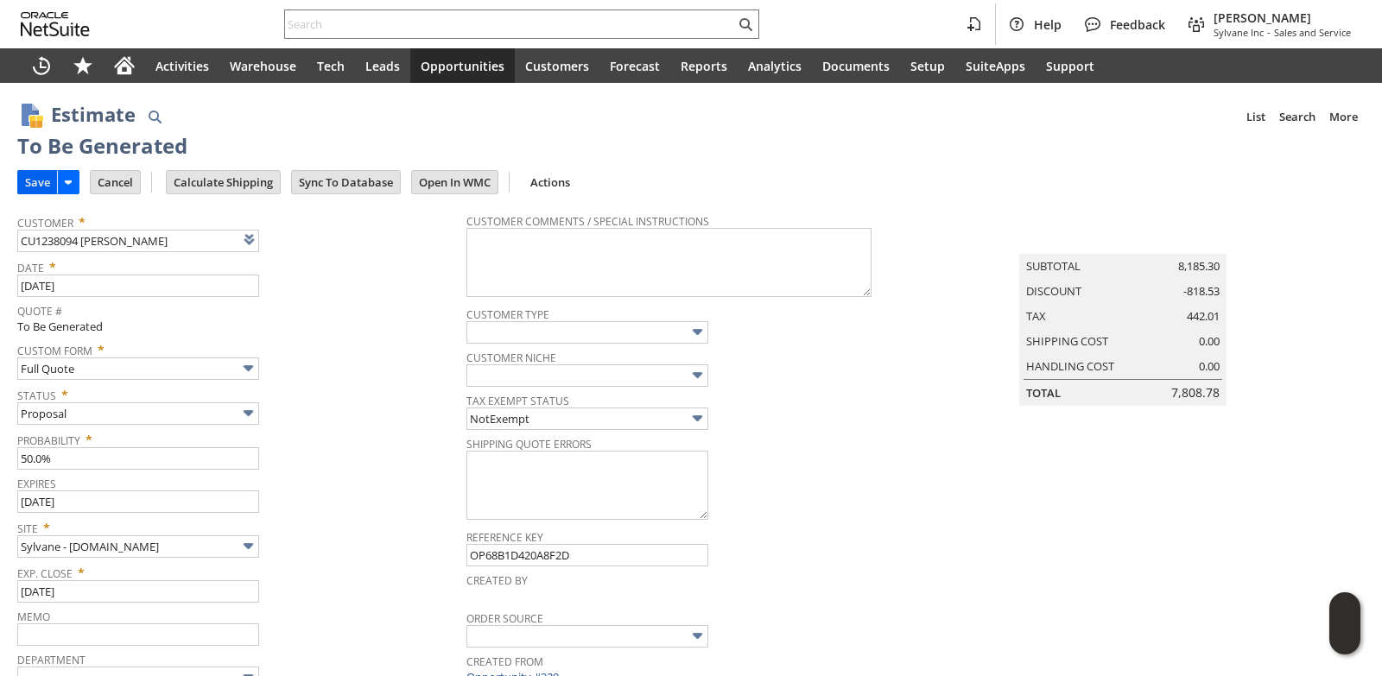
click at [31, 188] on input "Save" at bounding box center [37, 182] width 39 height 22
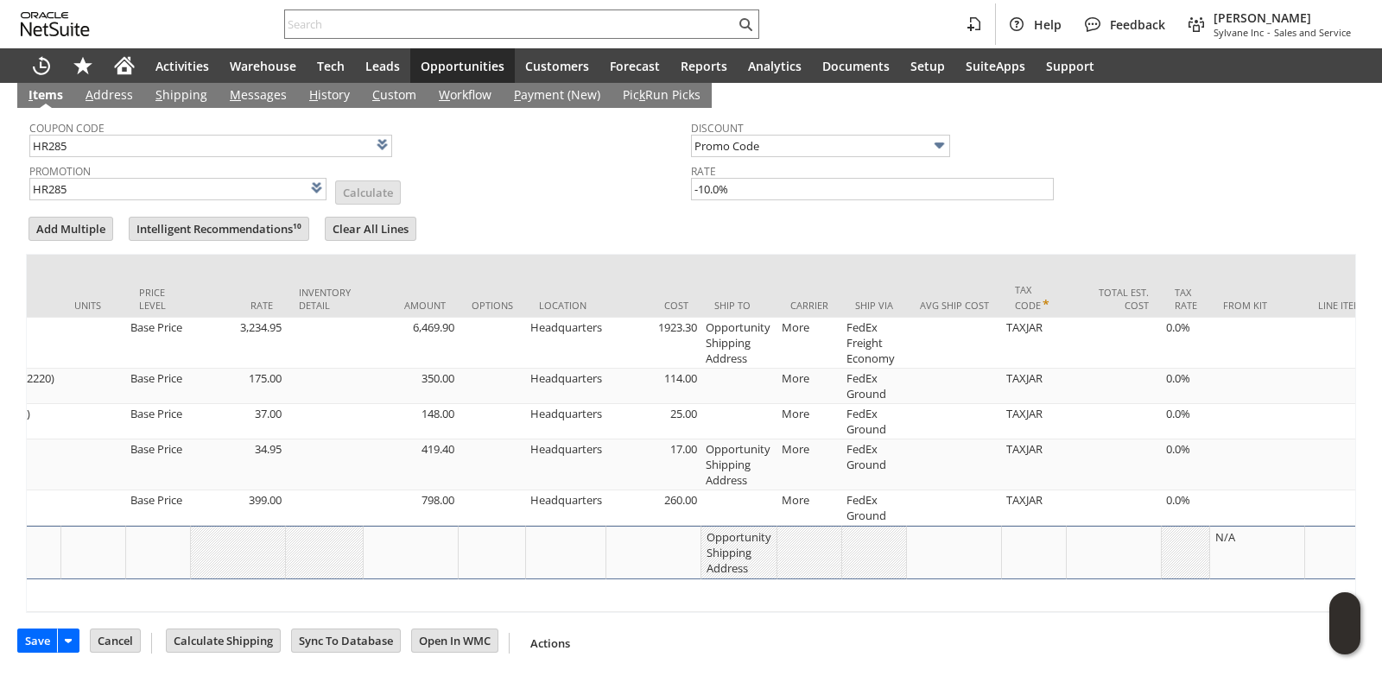
scroll to position [0, 805]
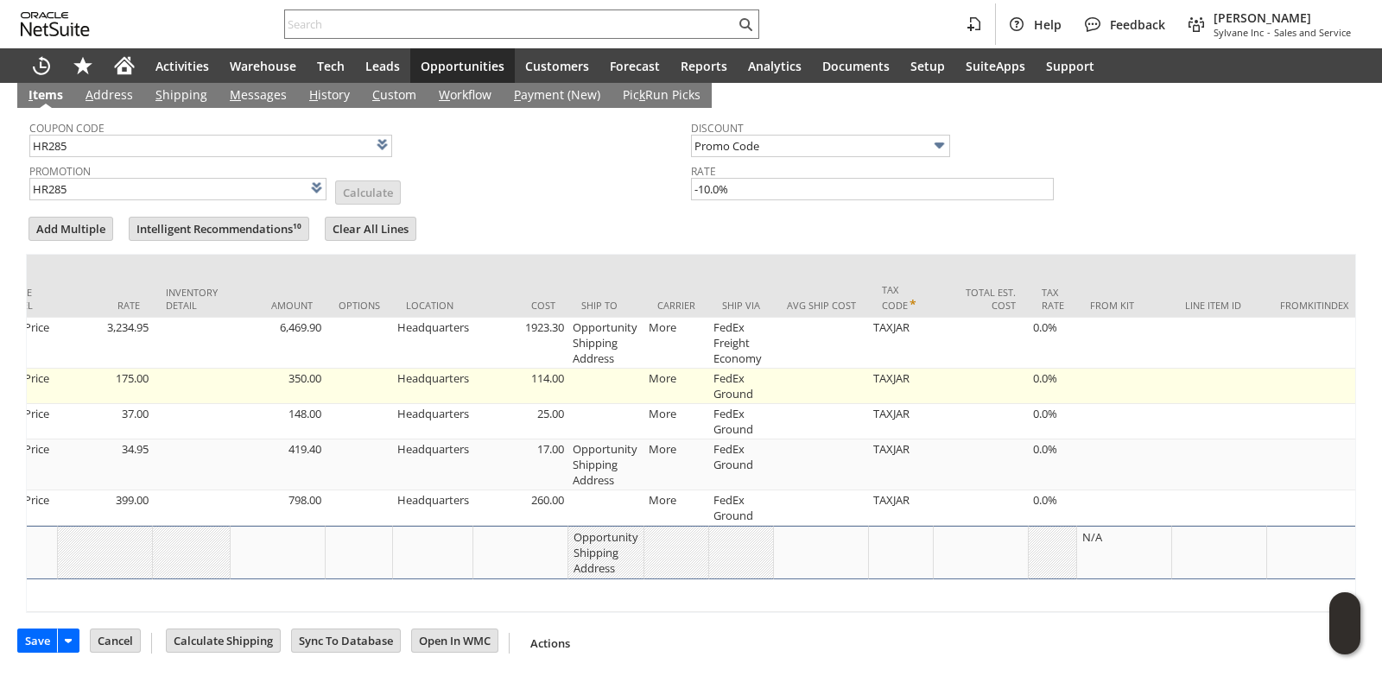
click at [593, 375] on td at bounding box center [606, 386] width 76 height 35
type input "OK"
type input "Make Copy"
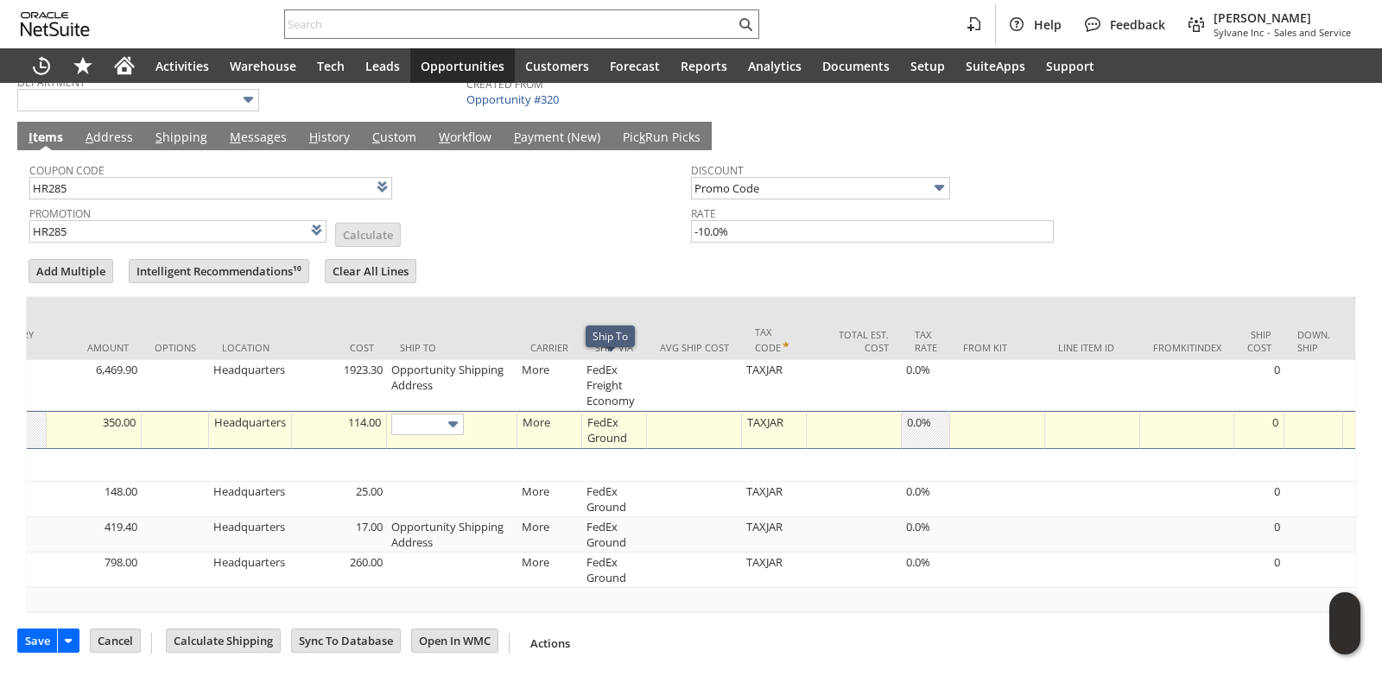
scroll to position [594, 0]
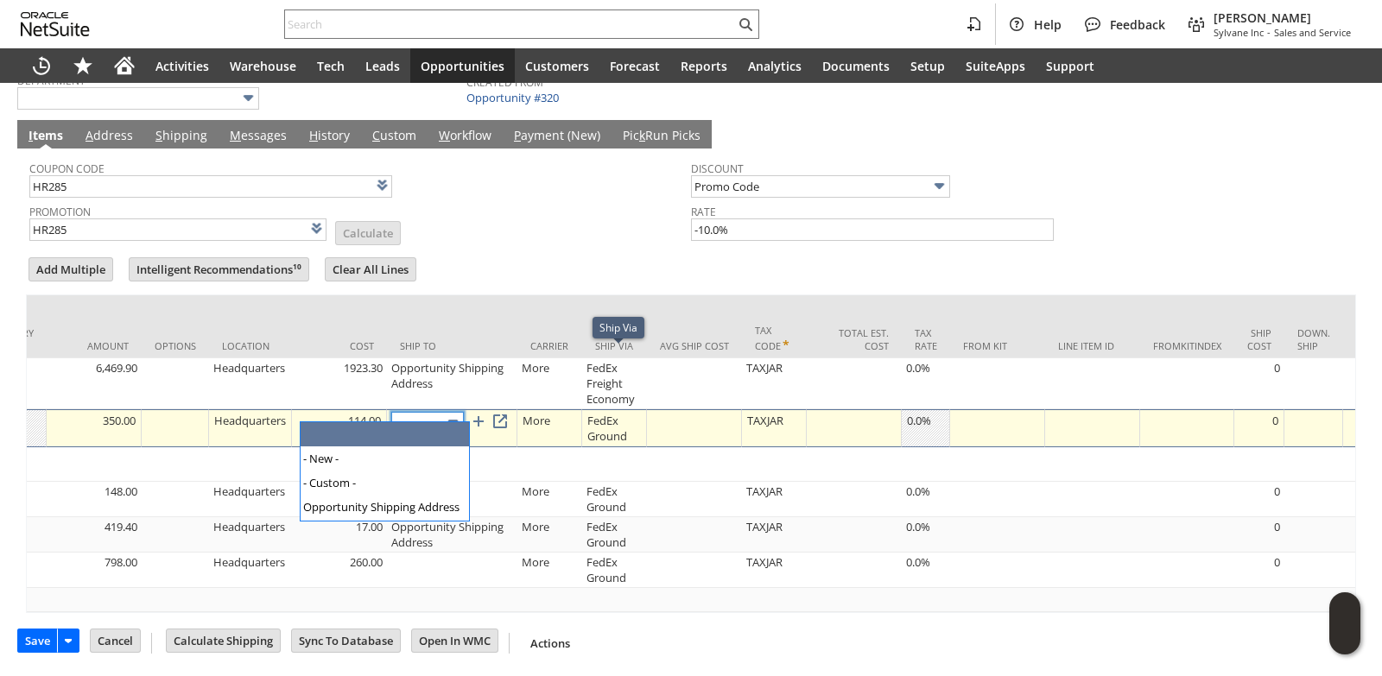
click at [454, 413] on img at bounding box center [453, 423] width 20 height 20
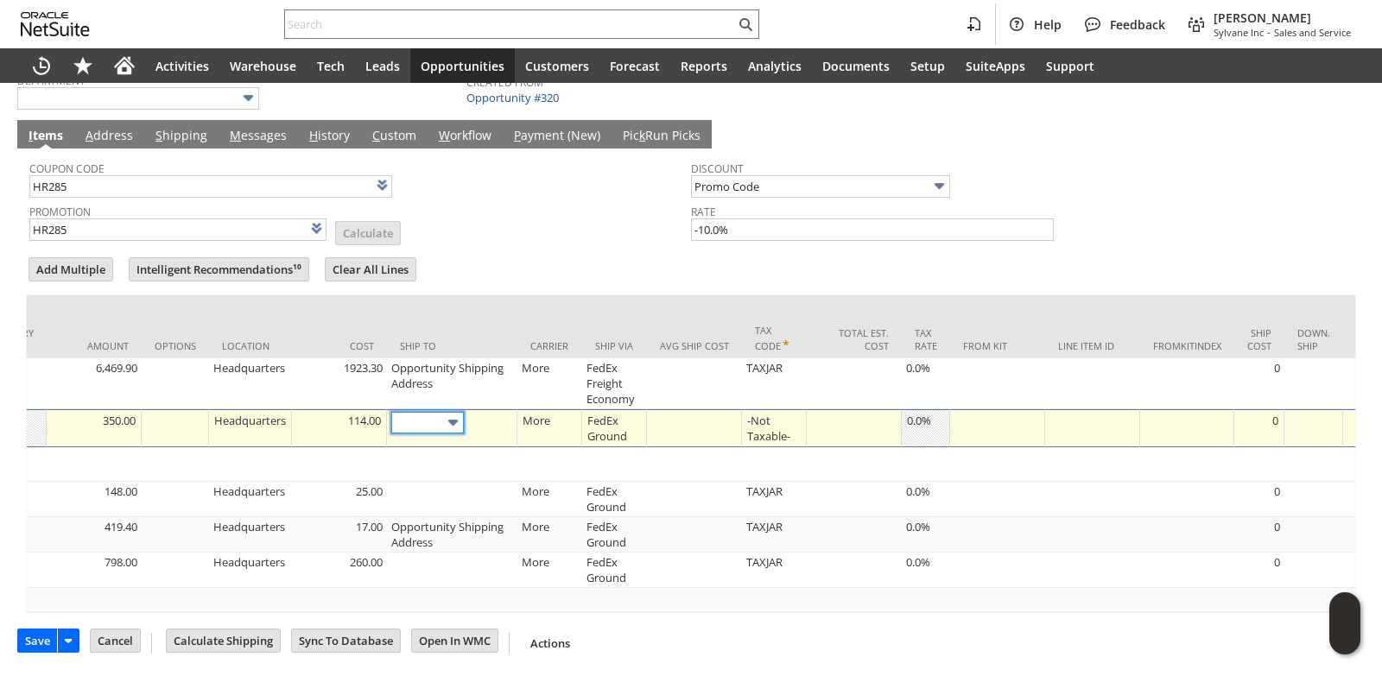
type input "Opportunity Shipping Address"
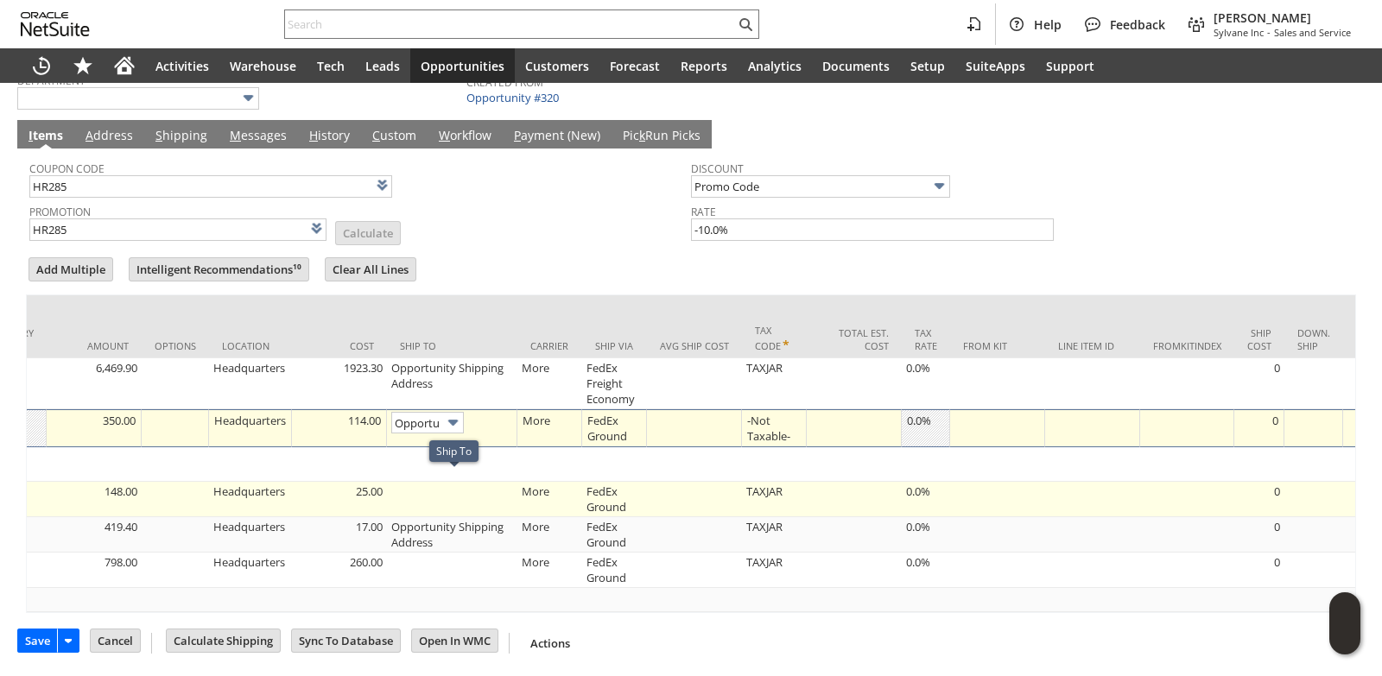
click at [416, 482] on td at bounding box center [452, 499] width 130 height 35
type input "OK"
type input "Make Copy"
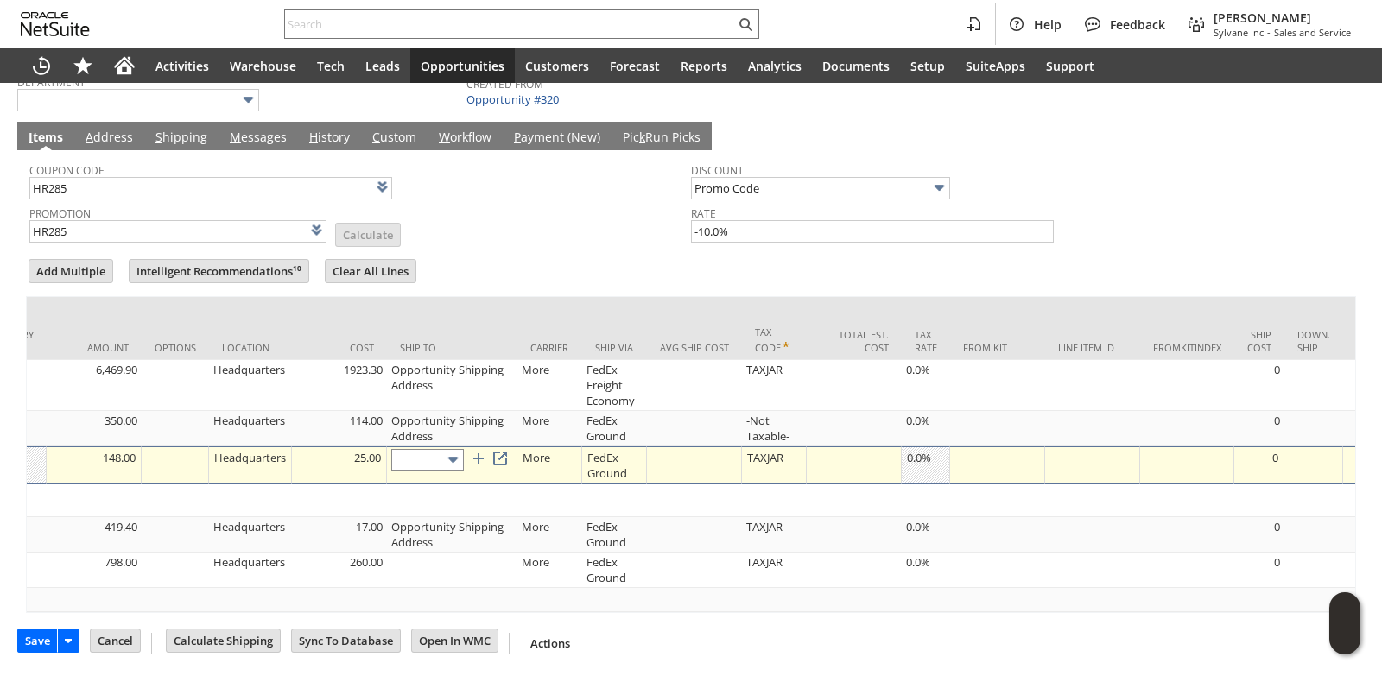
click at [432, 449] on input "text" at bounding box center [427, 460] width 73 height 22
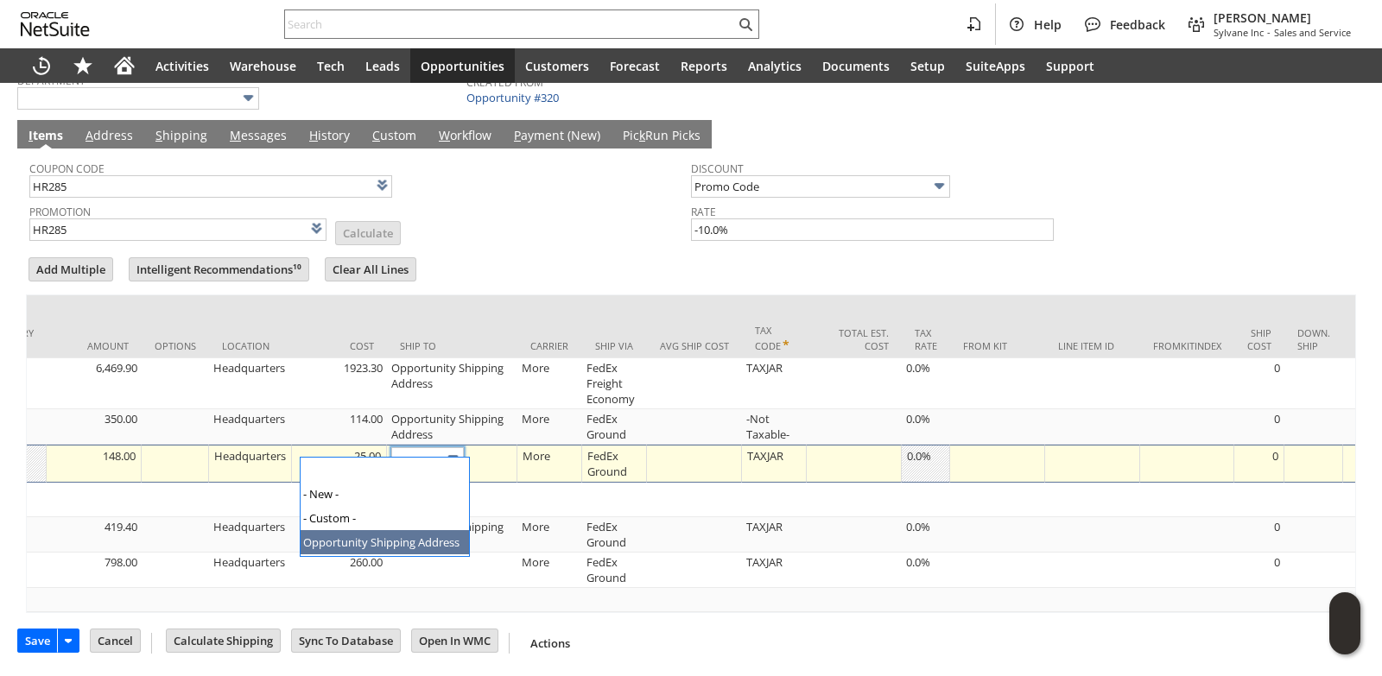
type input "Opportunity Shipping Address"
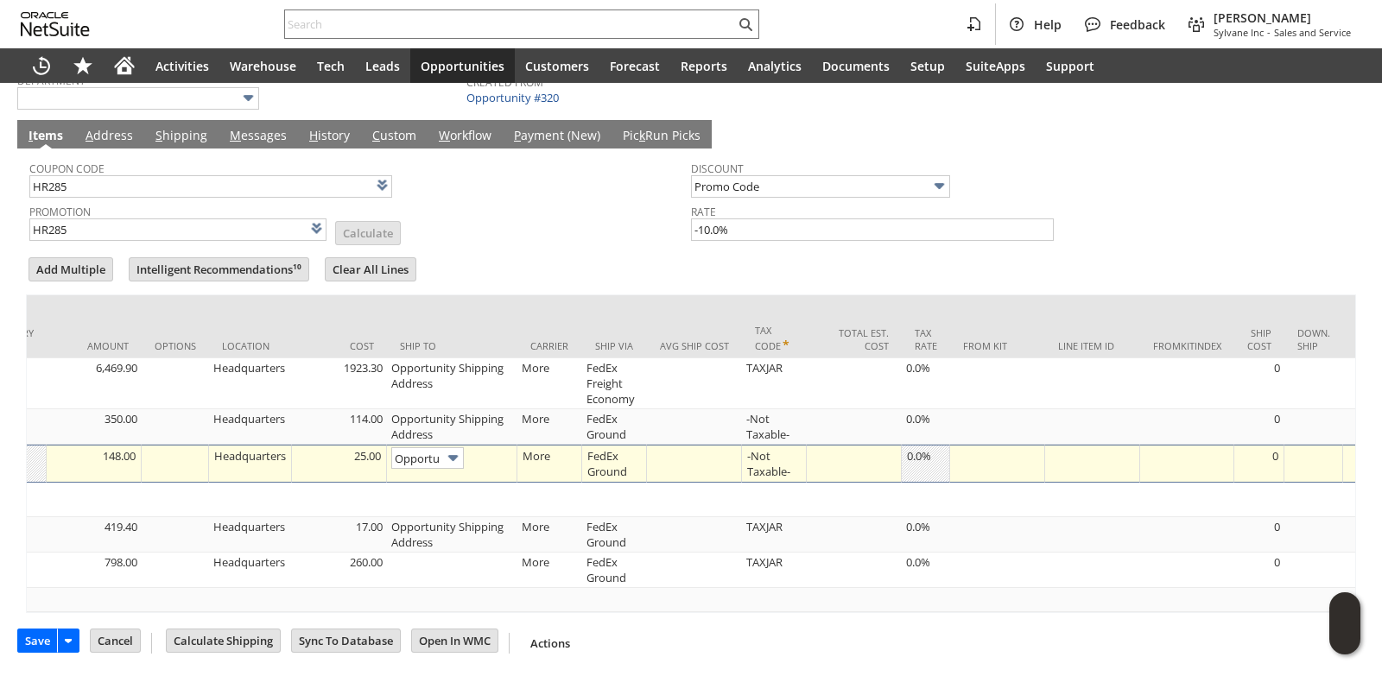
click at [437, 449] on input "Opportunity Shipping Address" at bounding box center [427, 458] width 73 height 22
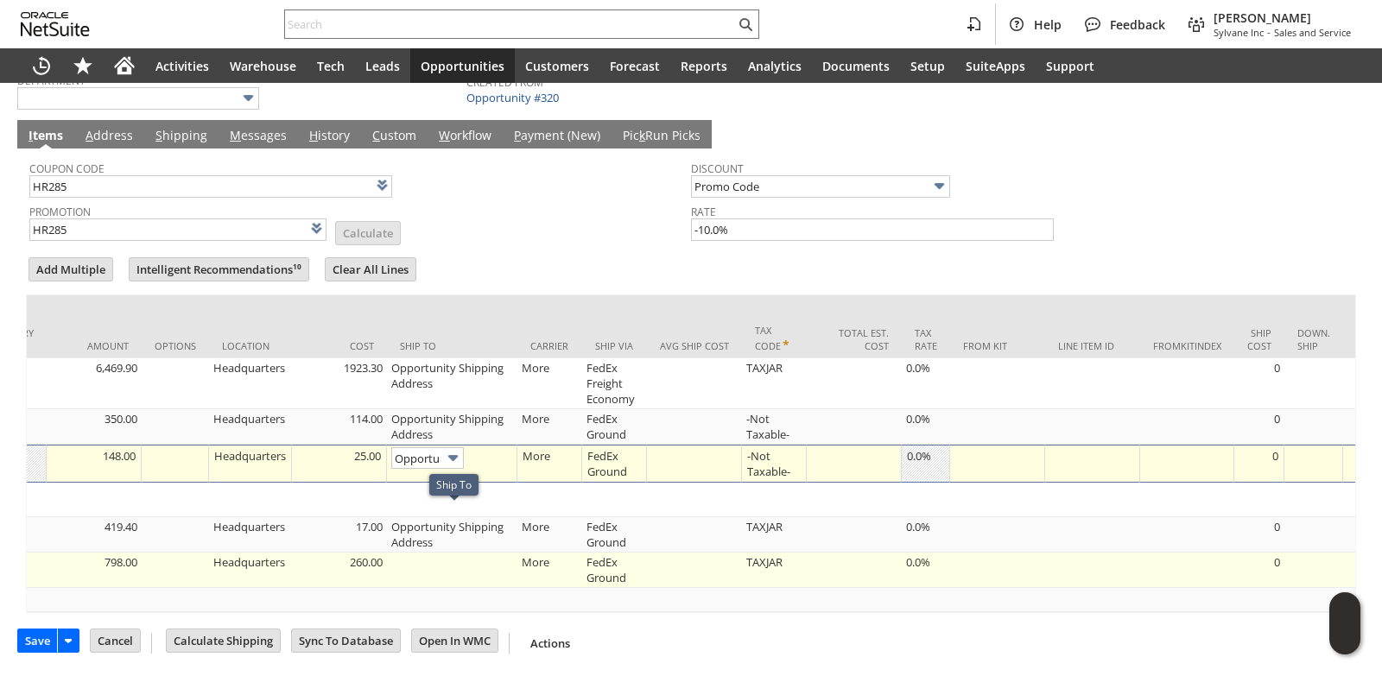
click at [435, 556] on td at bounding box center [452, 570] width 130 height 35
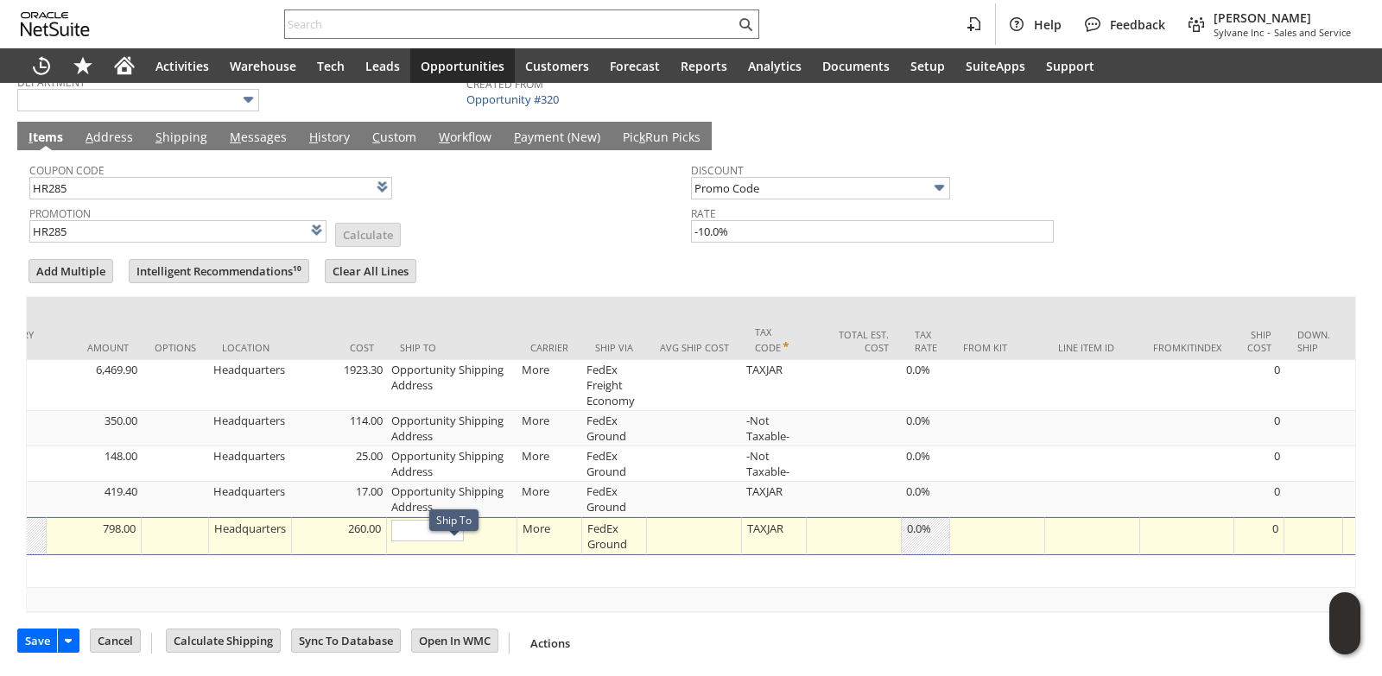
type input "OK"
type input "Make Copy"
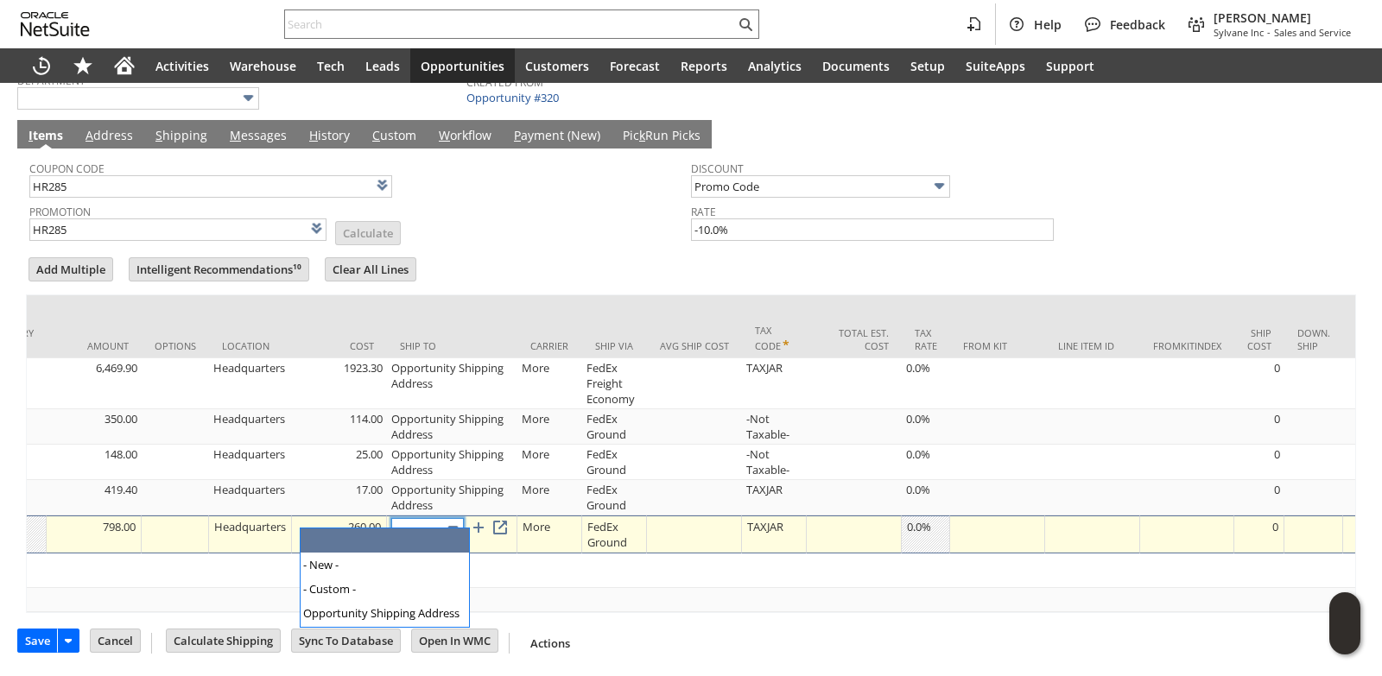
click at [428, 524] on input "text" at bounding box center [427, 529] width 73 height 22
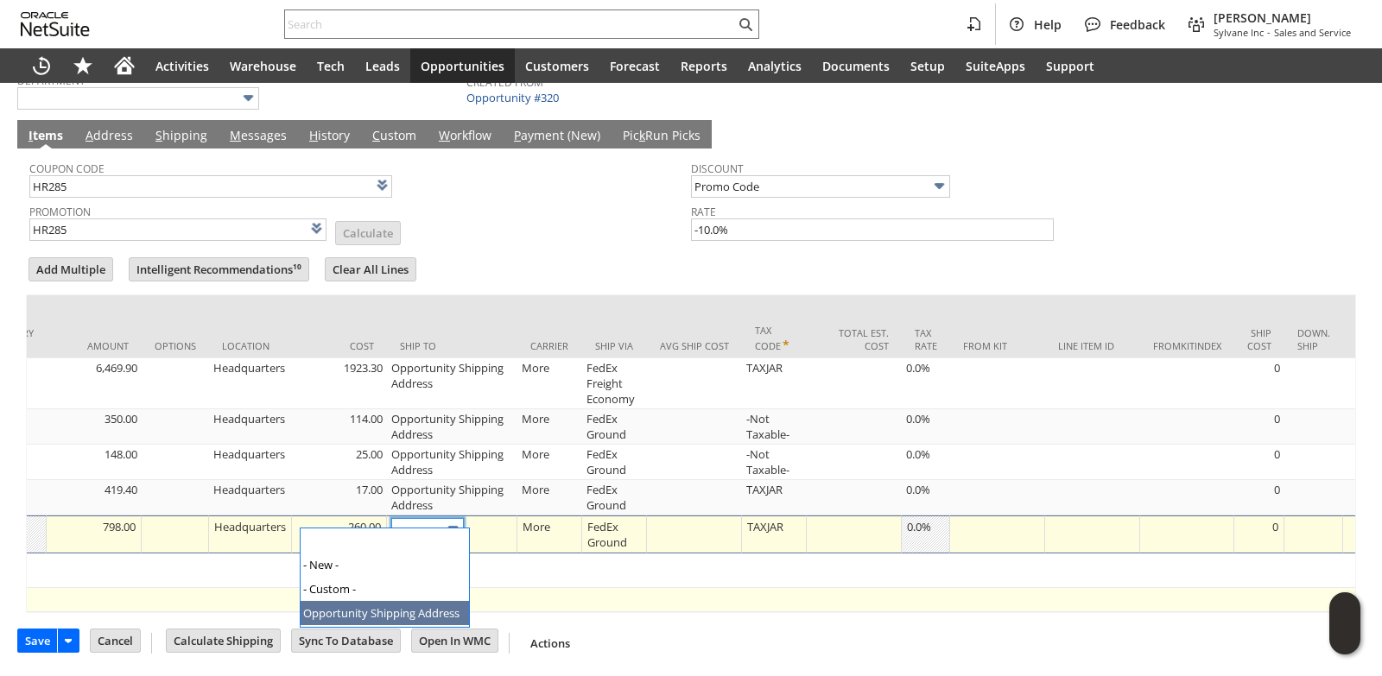
type input "Opportunity Shipping Address"
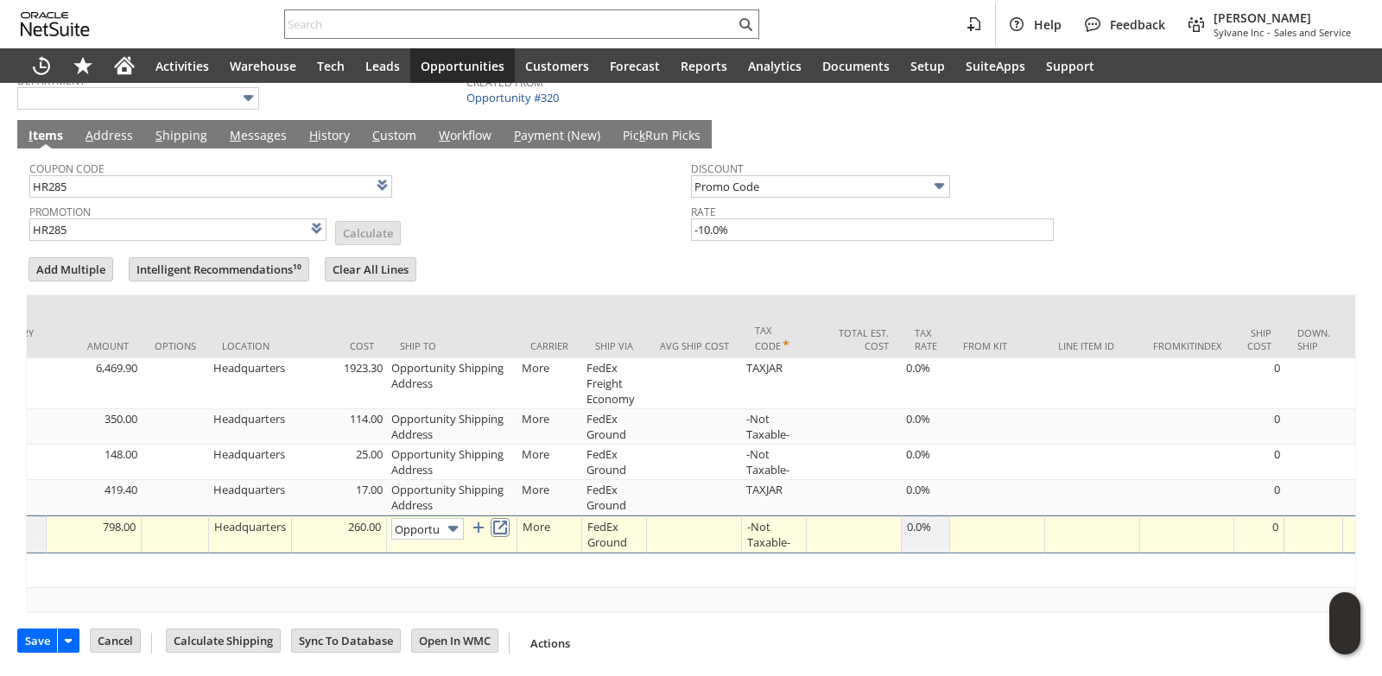
click at [510, 518] on link at bounding box center [500, 527] width 19 height 19
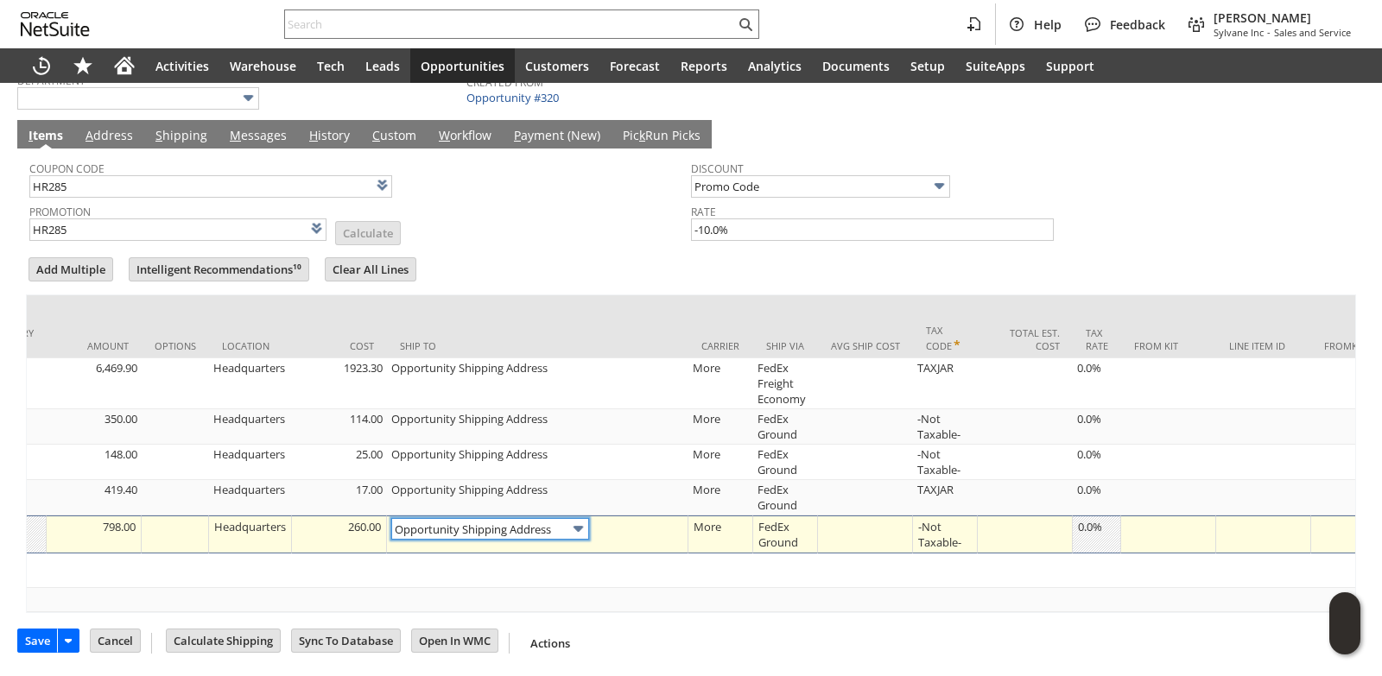
scroll to position [0, 0]
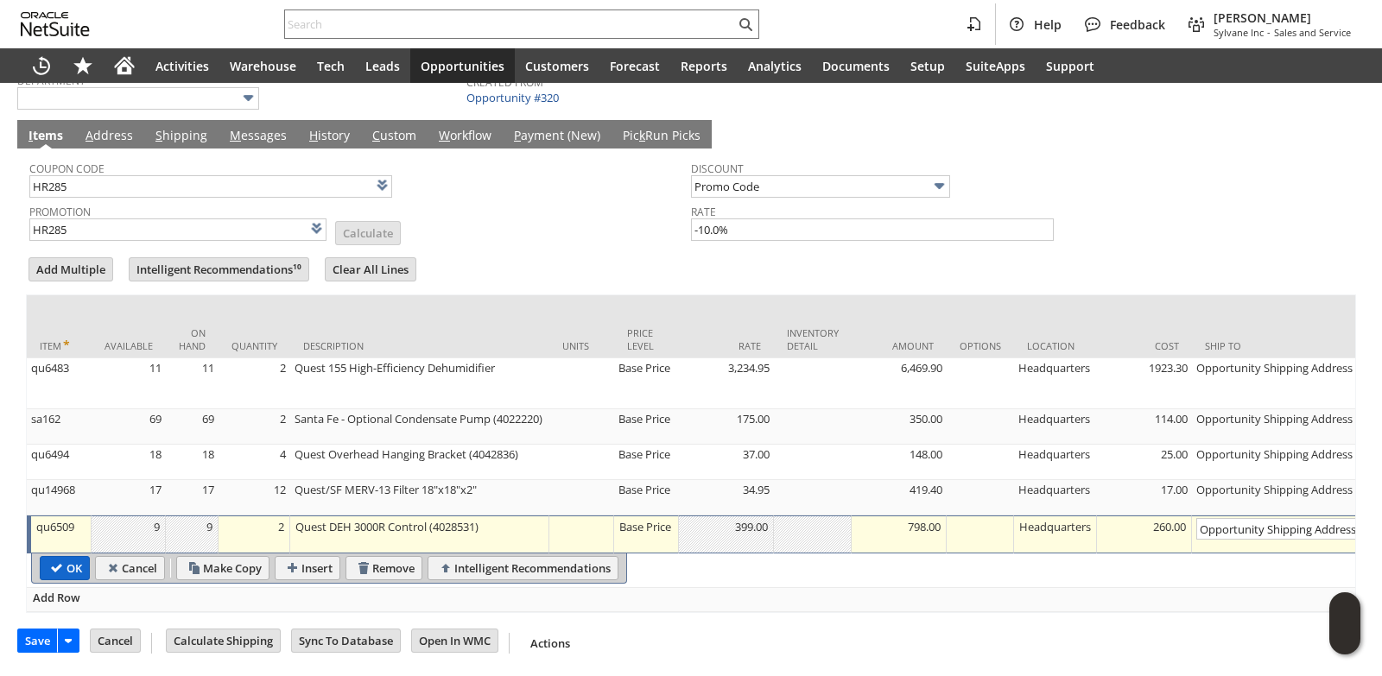
click at [56, 560] on input "OK" at bounding box center [65, 568] width 48 height 22
type input "Add"
type input "Copy Previous"
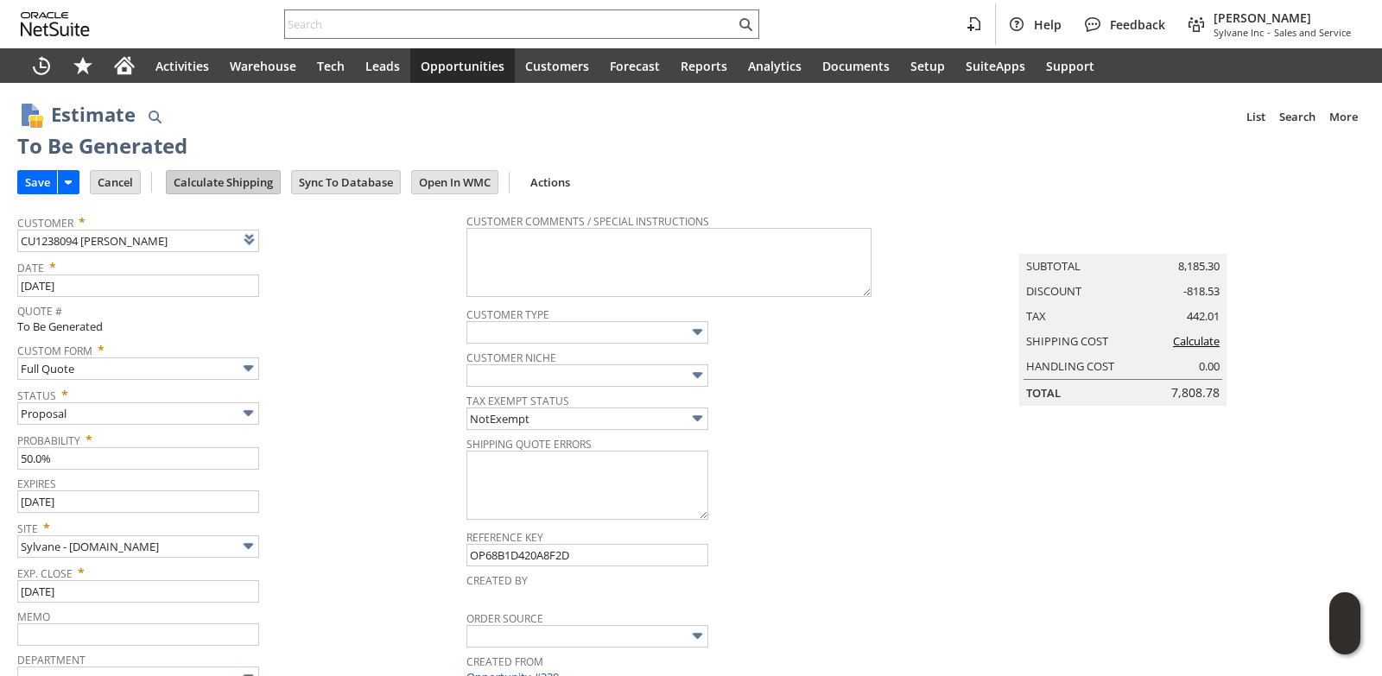
click at [219, 183] on input "Calculate Shipping" at bounding box center [223, 182] width 113 height 22
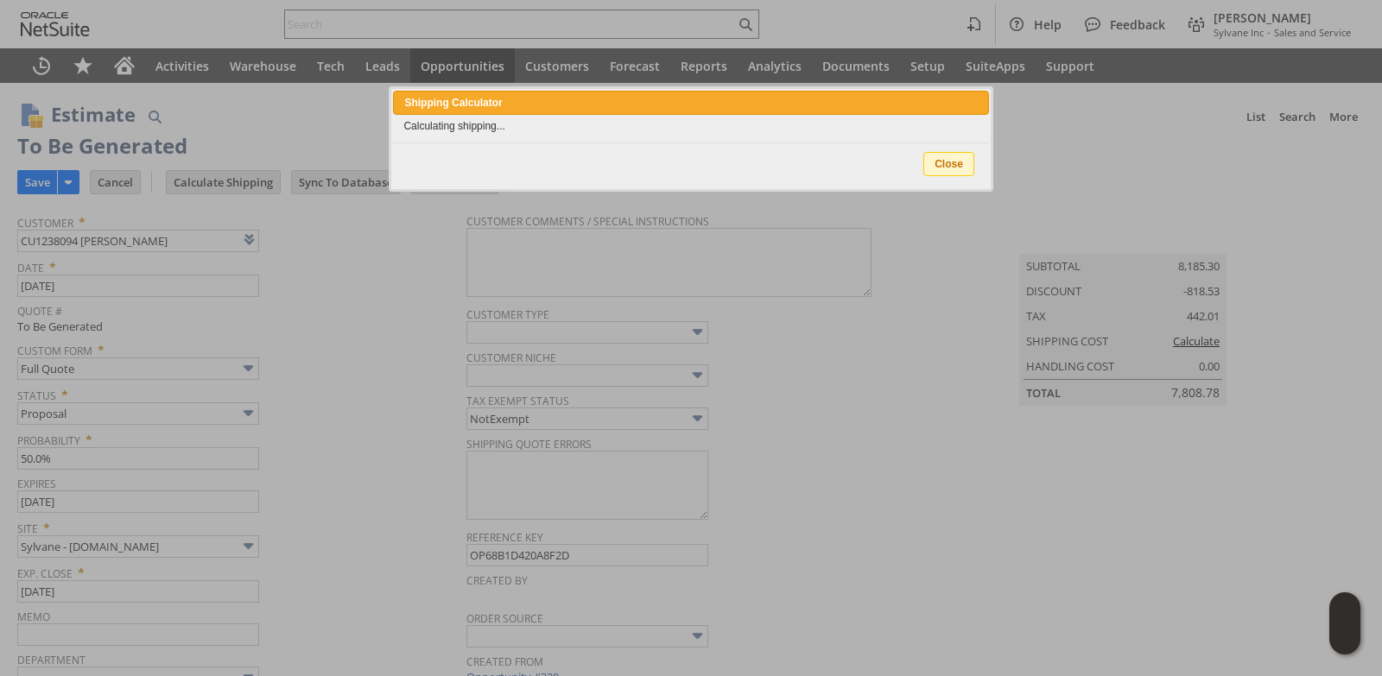
type input "Add"
type input "Copy Previous"
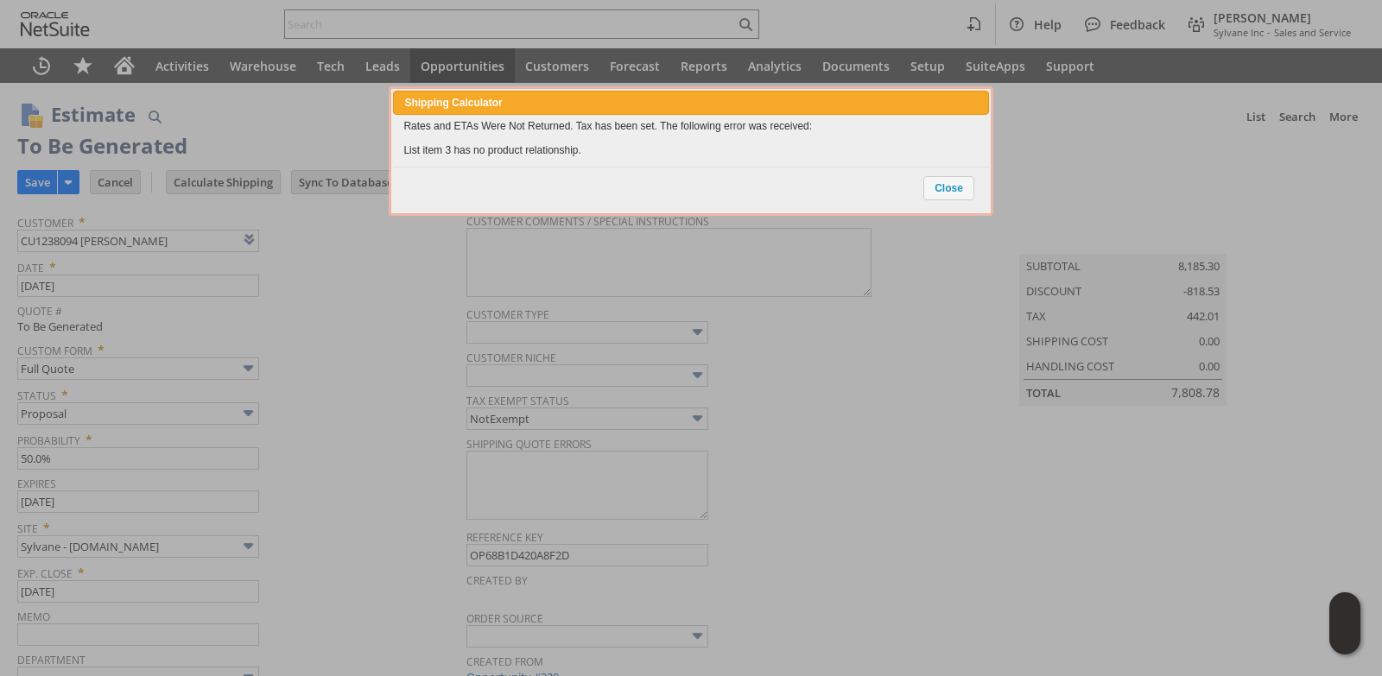
scroll to position [683, 0]
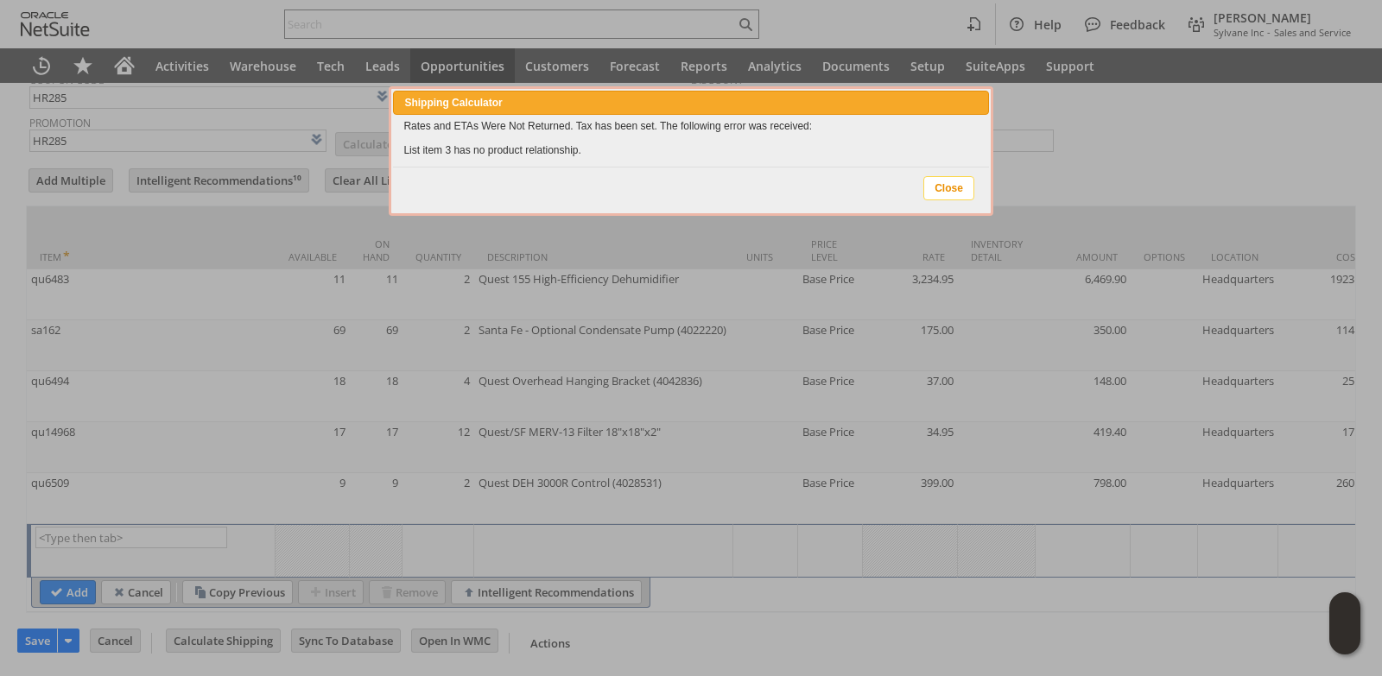
click at [959, 186] on span "Close" at bounding box center [948, 188] width 49 height 22
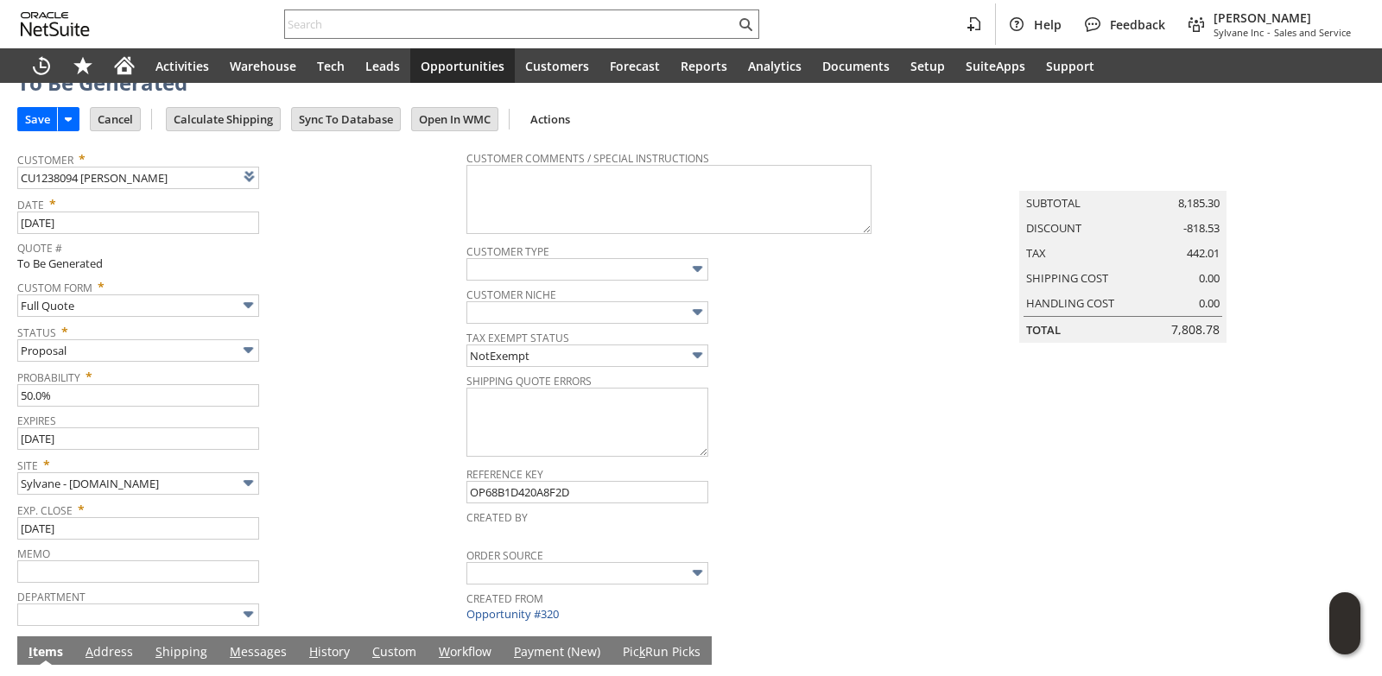
scroll to position [0, 0]
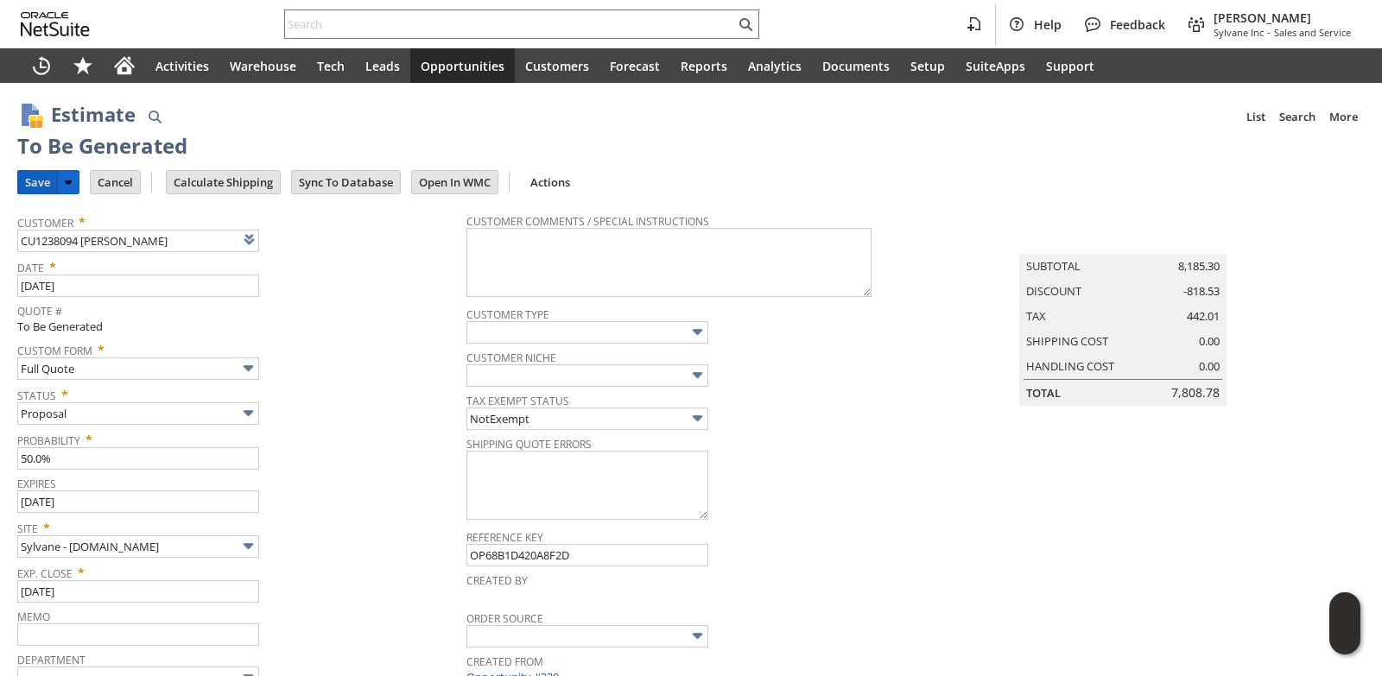
click at [29, 181] on input "Save" at bounding box center [37, 182] width 39 height 22
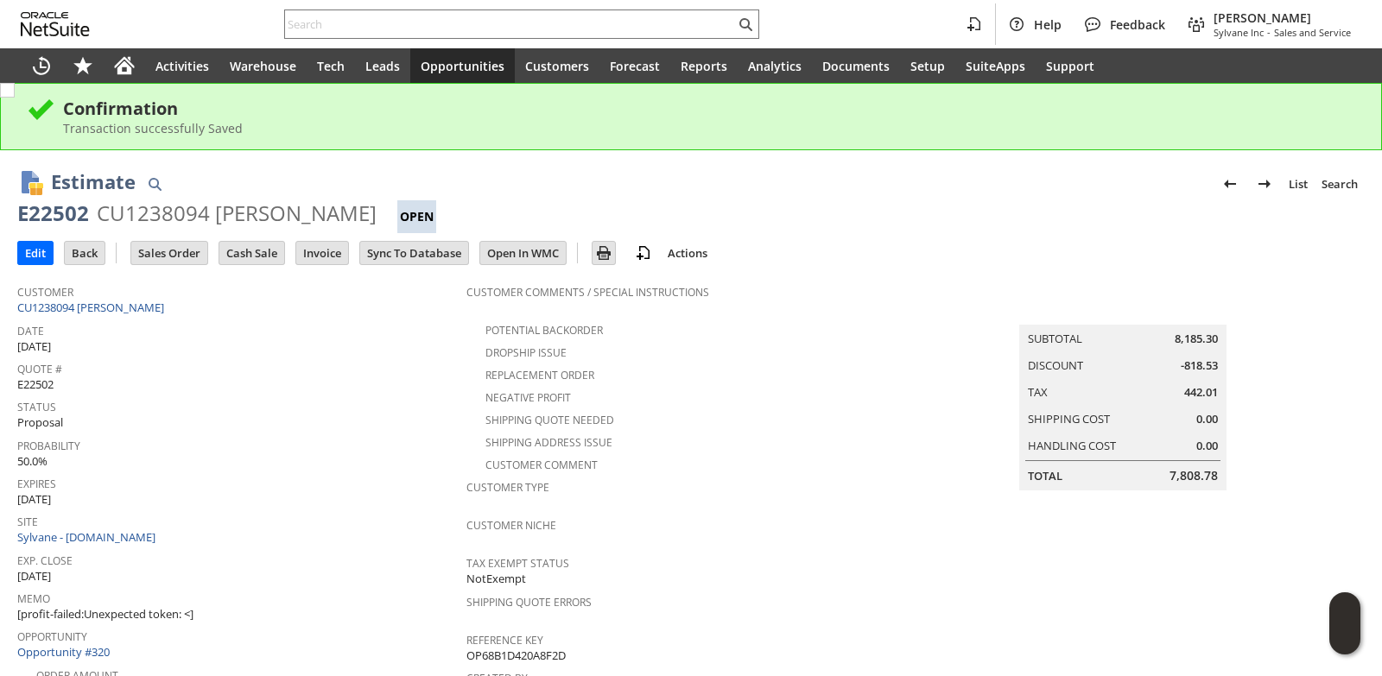
scroll to position [518, 0]
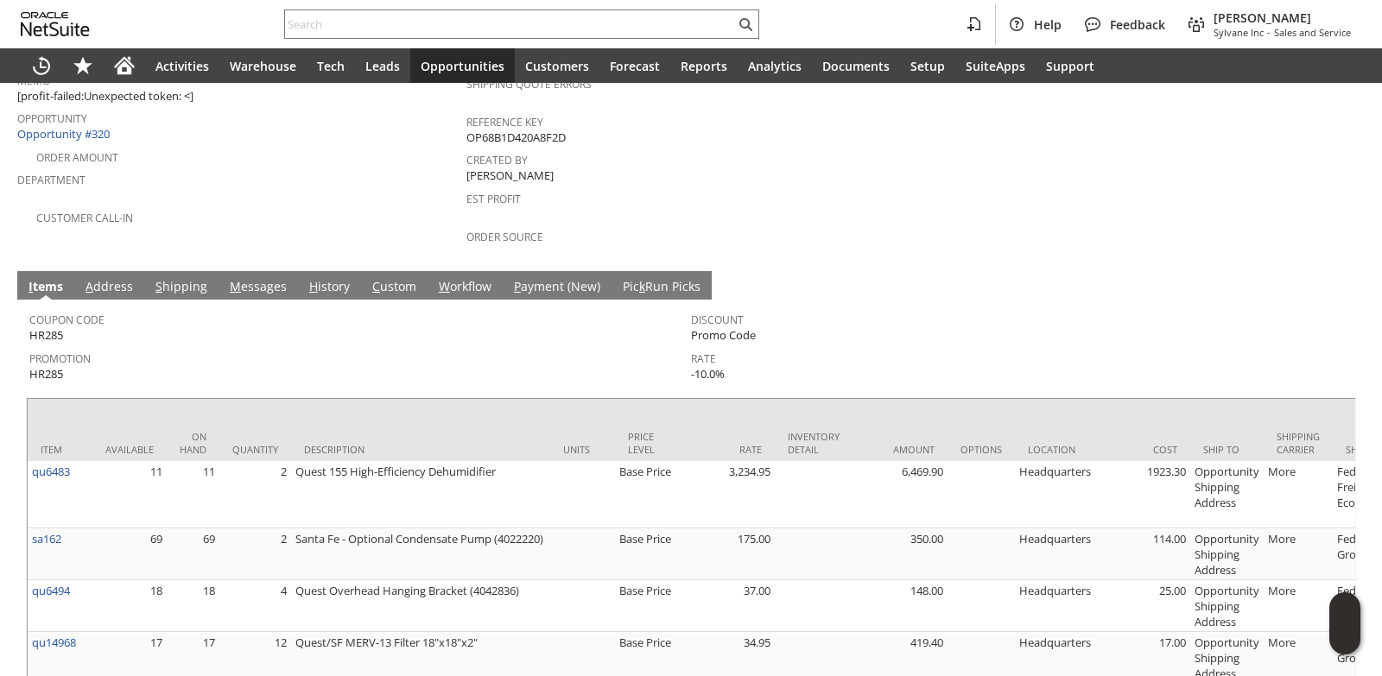
click at [247, 278] on link "M essages" at bounding box center [258, 287] width 66 height 19
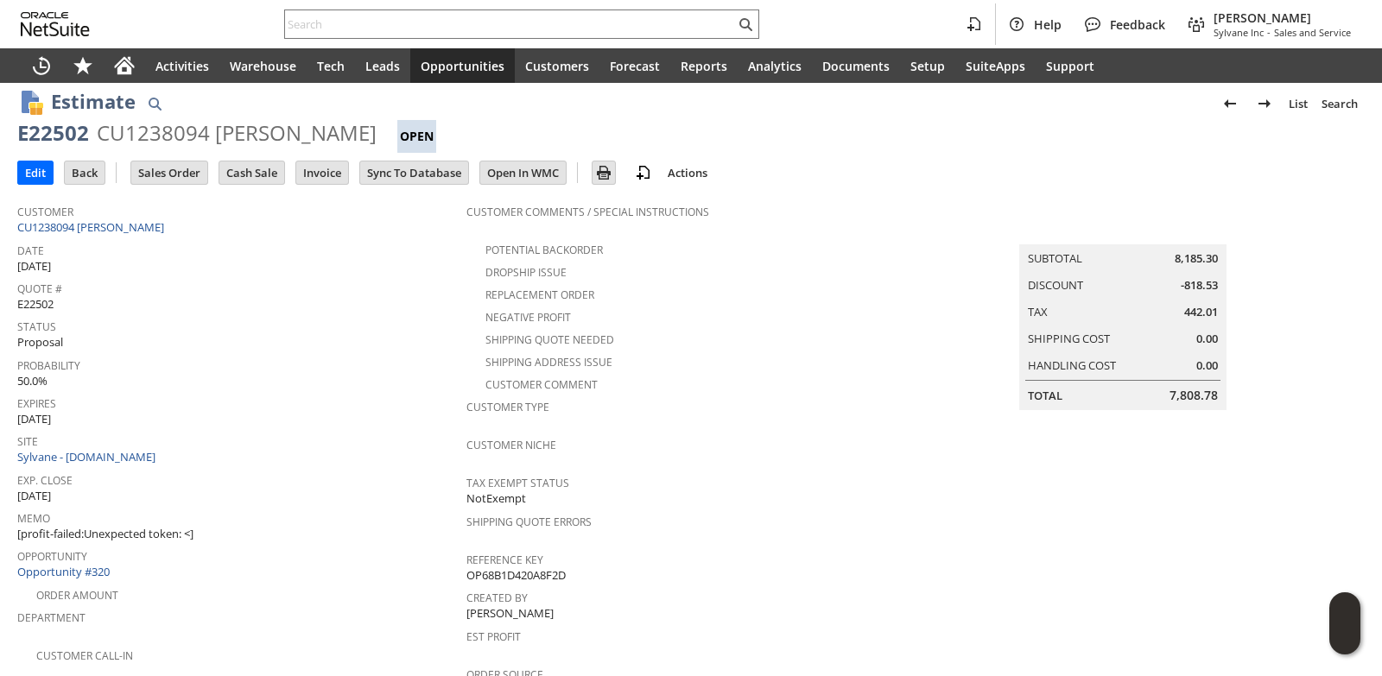
scroll to position [0, 0]
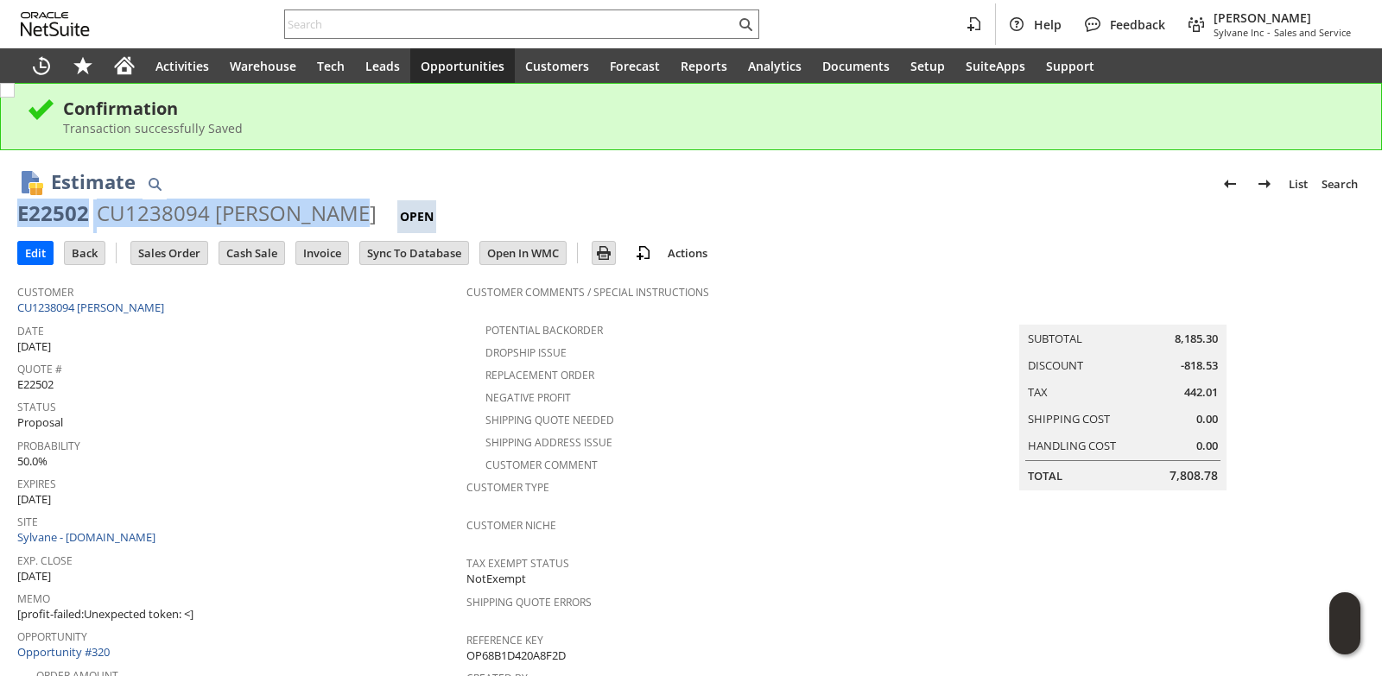
drag, startPoint x: 19, startPoint y: 212, endPoint x: 343, endPoint y: 219, distance: 324.0
click at [343, 219] on div "E22502 CU1238094 James Mentel Open" at bounding box center [690, 217] width 1347 height 34
copy div "E22502 CU1238094 James Mentel"
